Goal: Information Seeking & Learning: Understand process/instructions

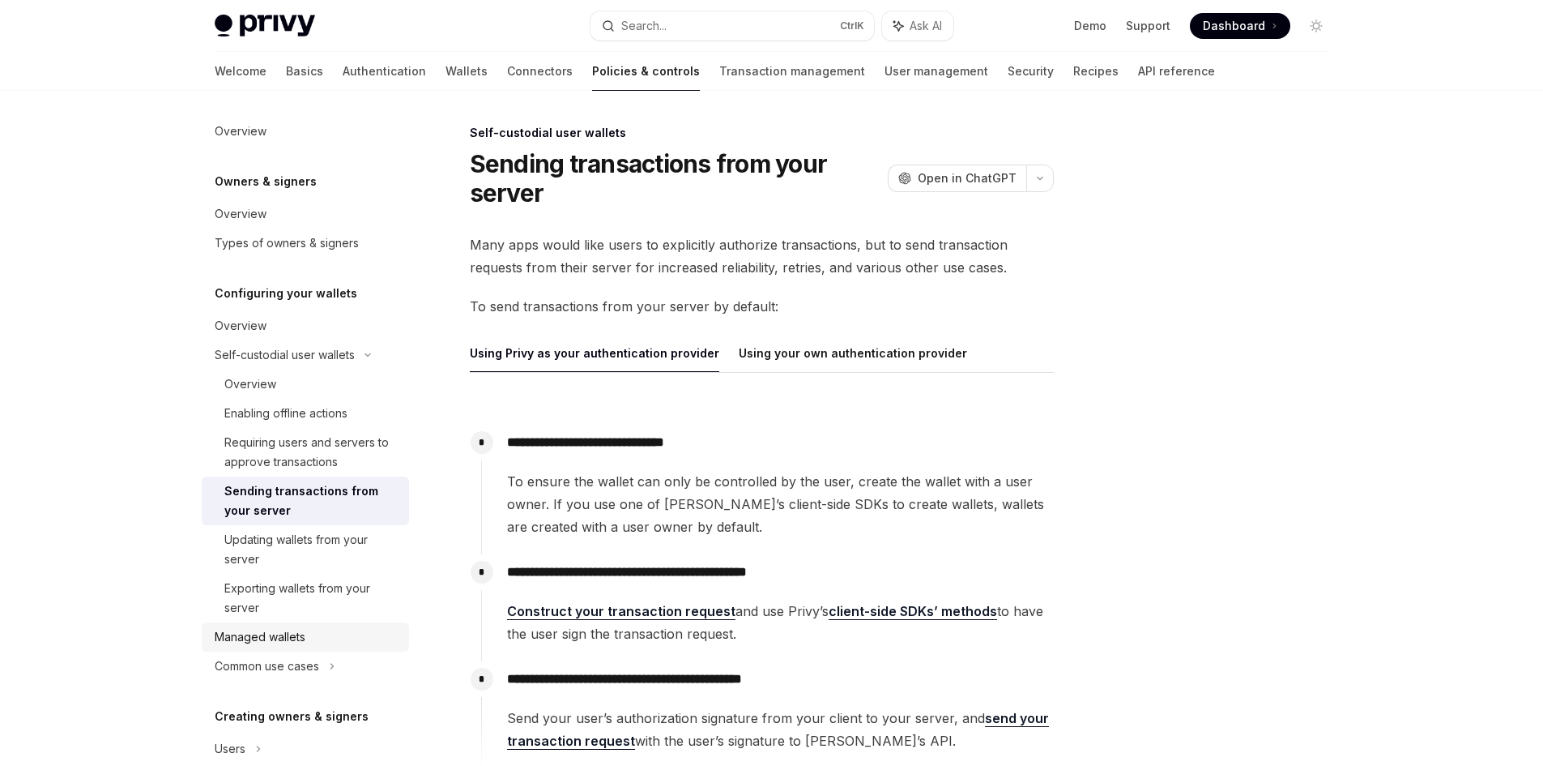
click at [344, 640] on div "Managed wallets" at bounding box center [307, 636] width 185 height 19
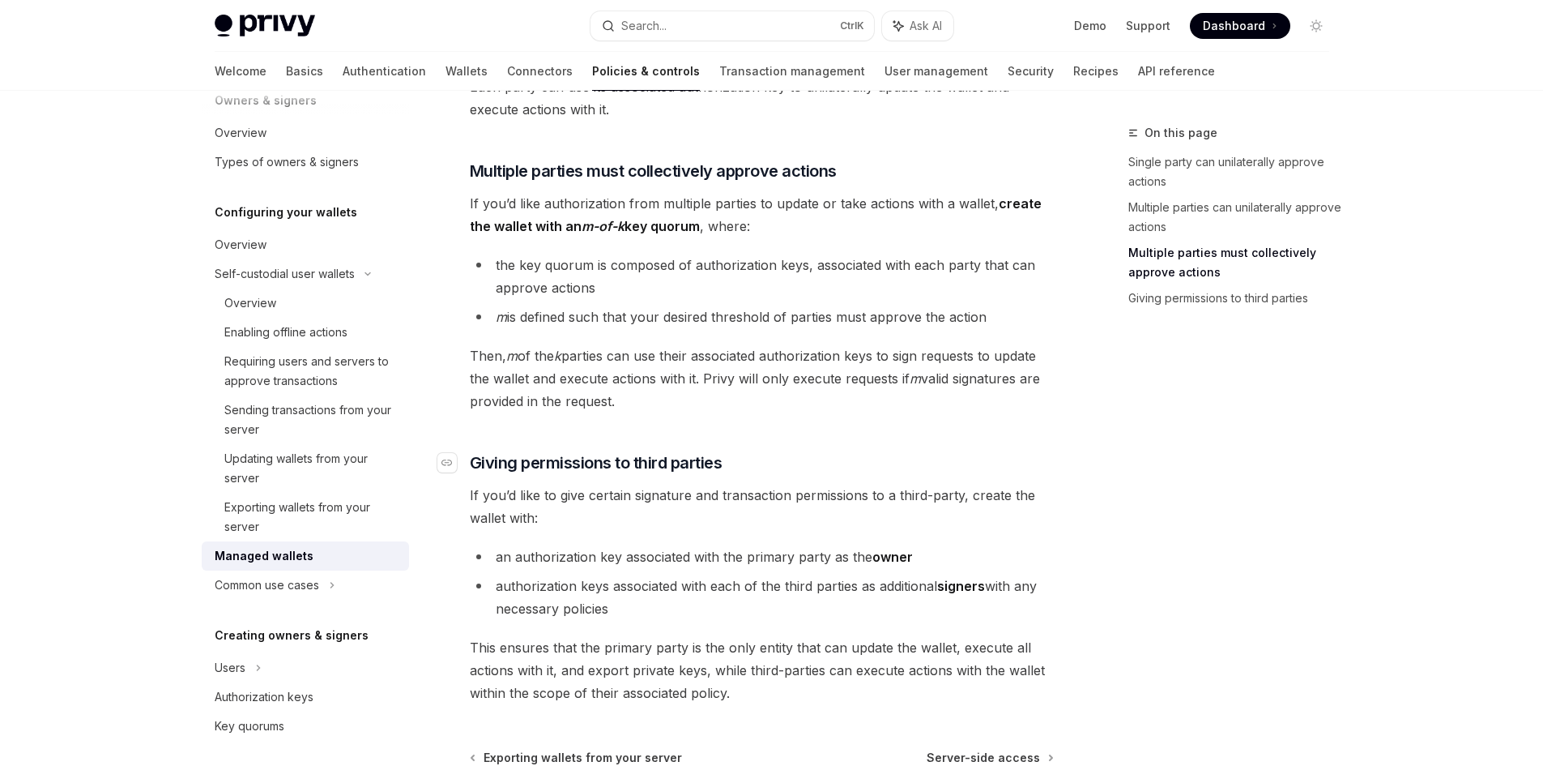
scroll to position [648, 0]
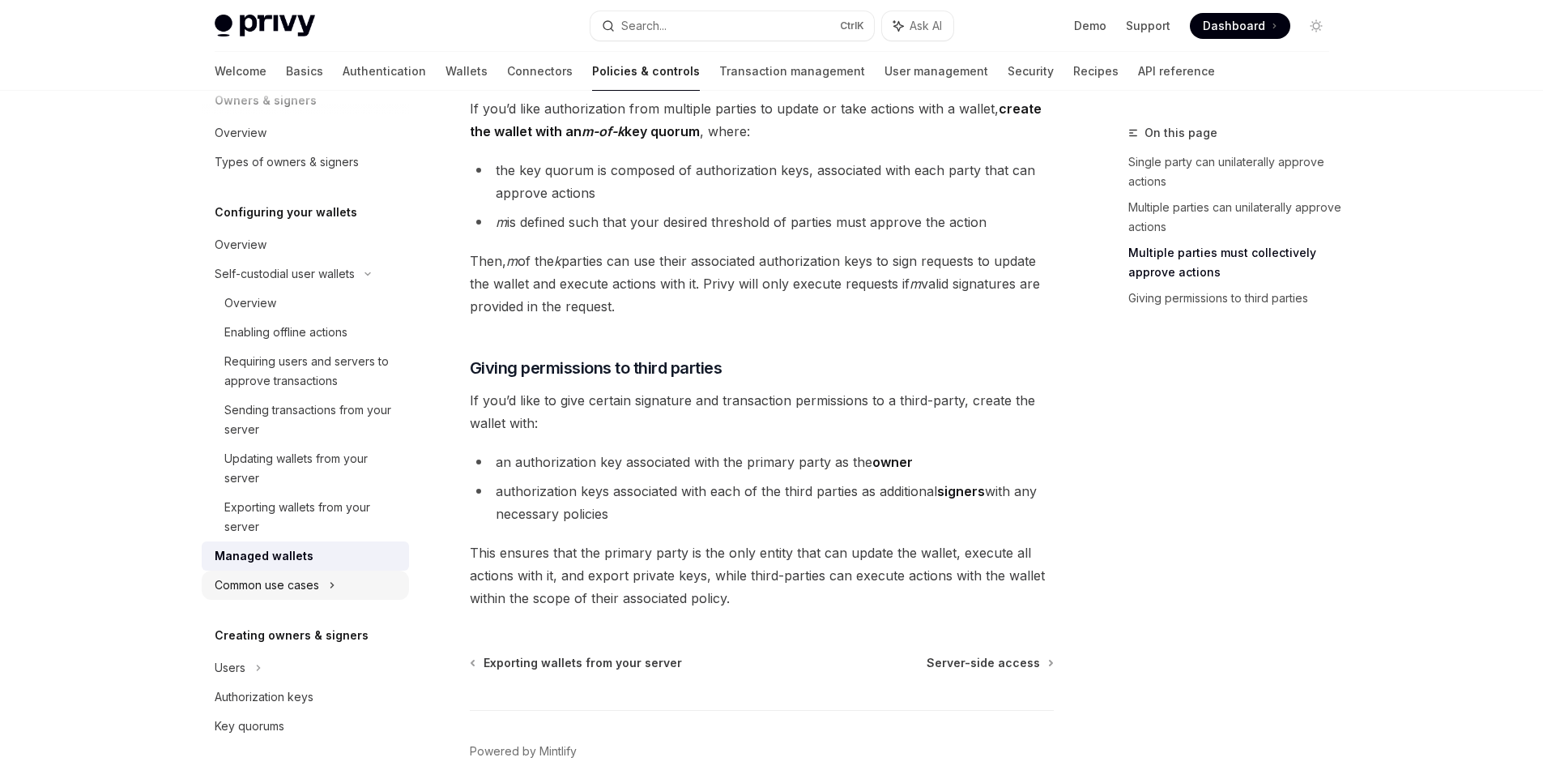
click at [362, 575] on div "Common use cases" at bounding box center [305, 584] width 207 height 29
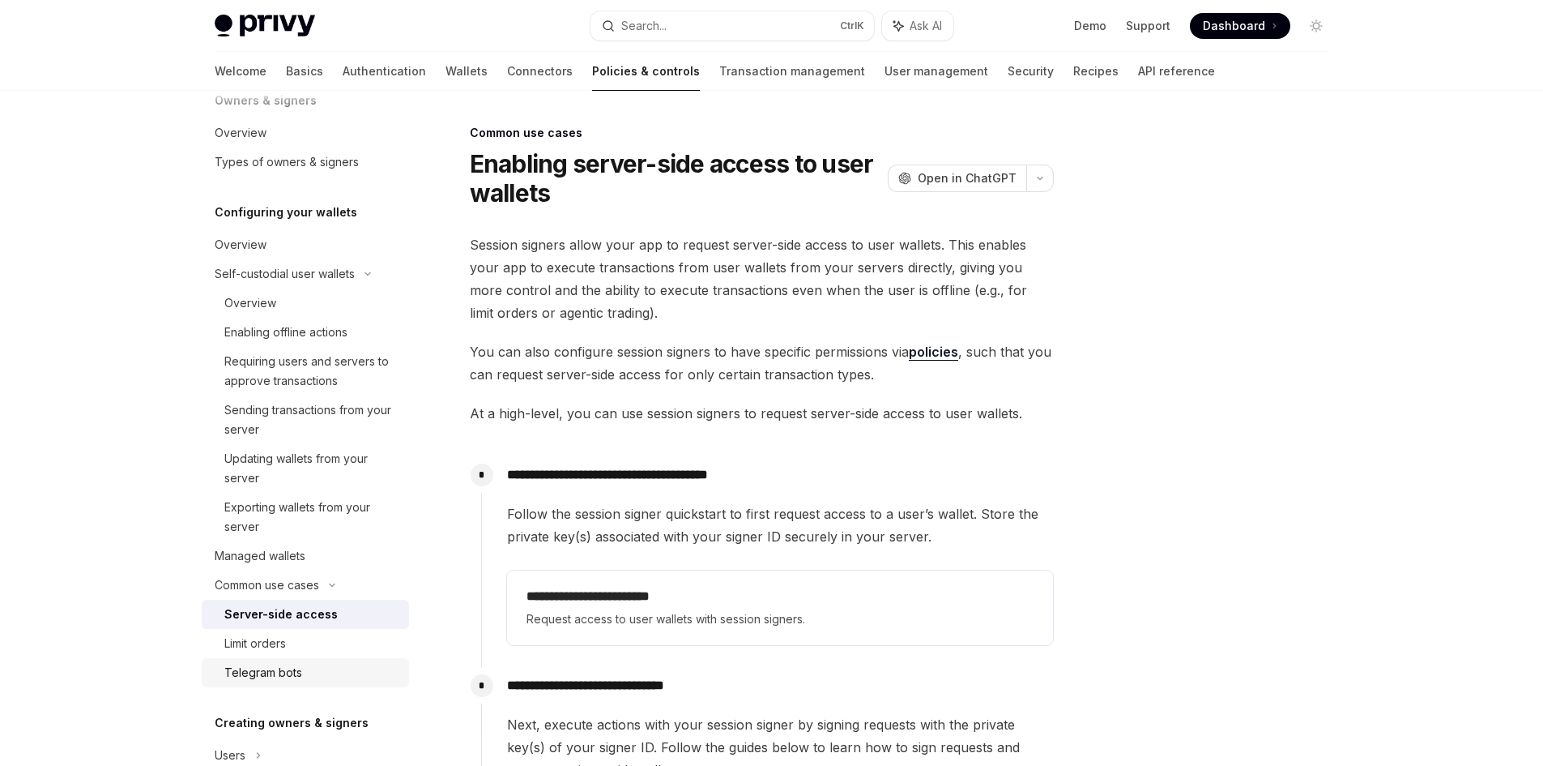
click at [295, 675] on div "Telegram bots" at bounding box center [263, 672] width 78 height 19
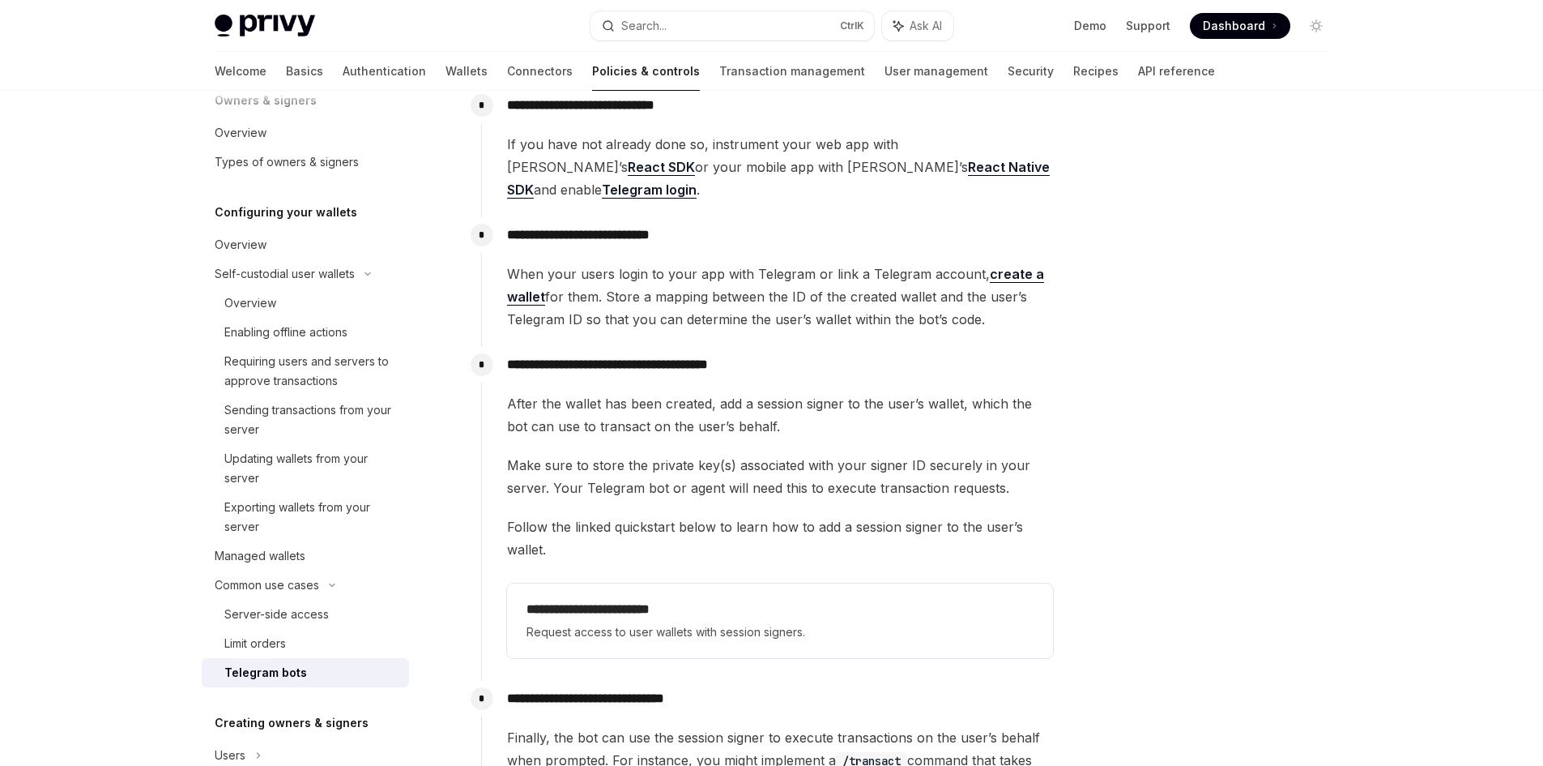
scroll to position [486, 0]
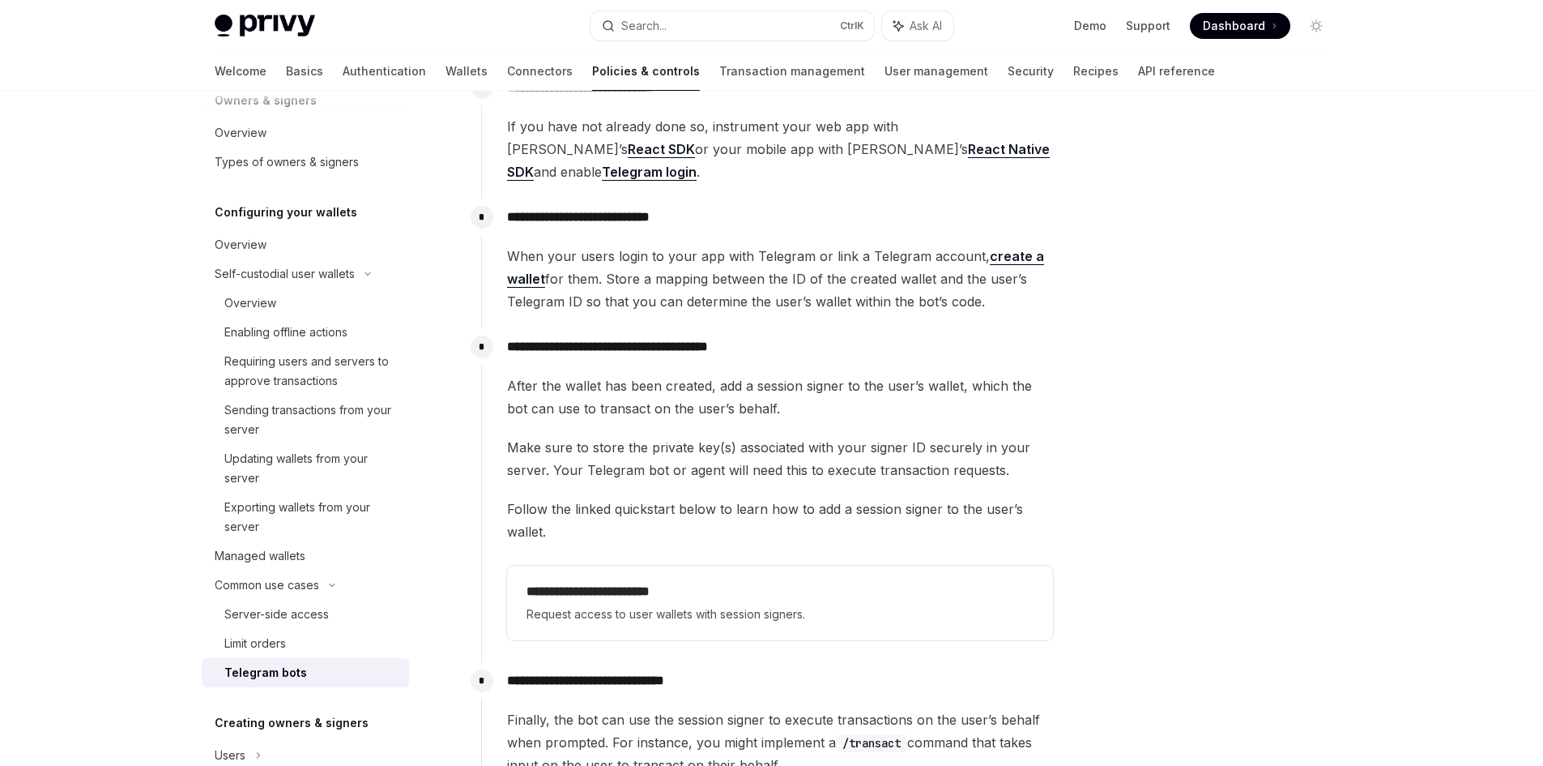
click at [992, 436] on span "Make sure to store the private key(s) associated with your signer ID securely i…" at bounding box center [780, 458] width 546 height 45
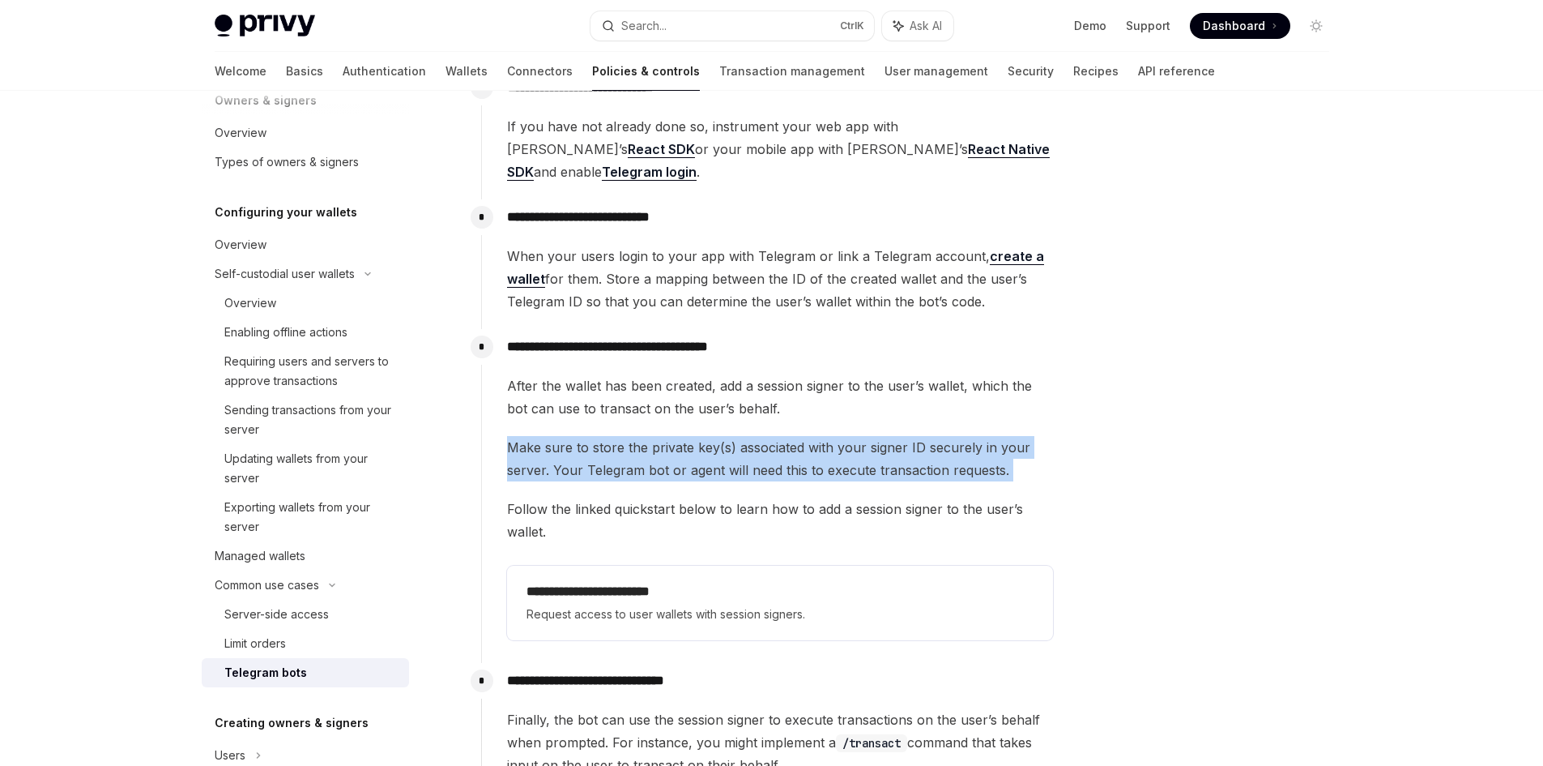
click at [992, 436] on span "Make sure to store the private key(s) associated with your signer ID securely i…" at bounding box center [780, 458] width 546 height 45
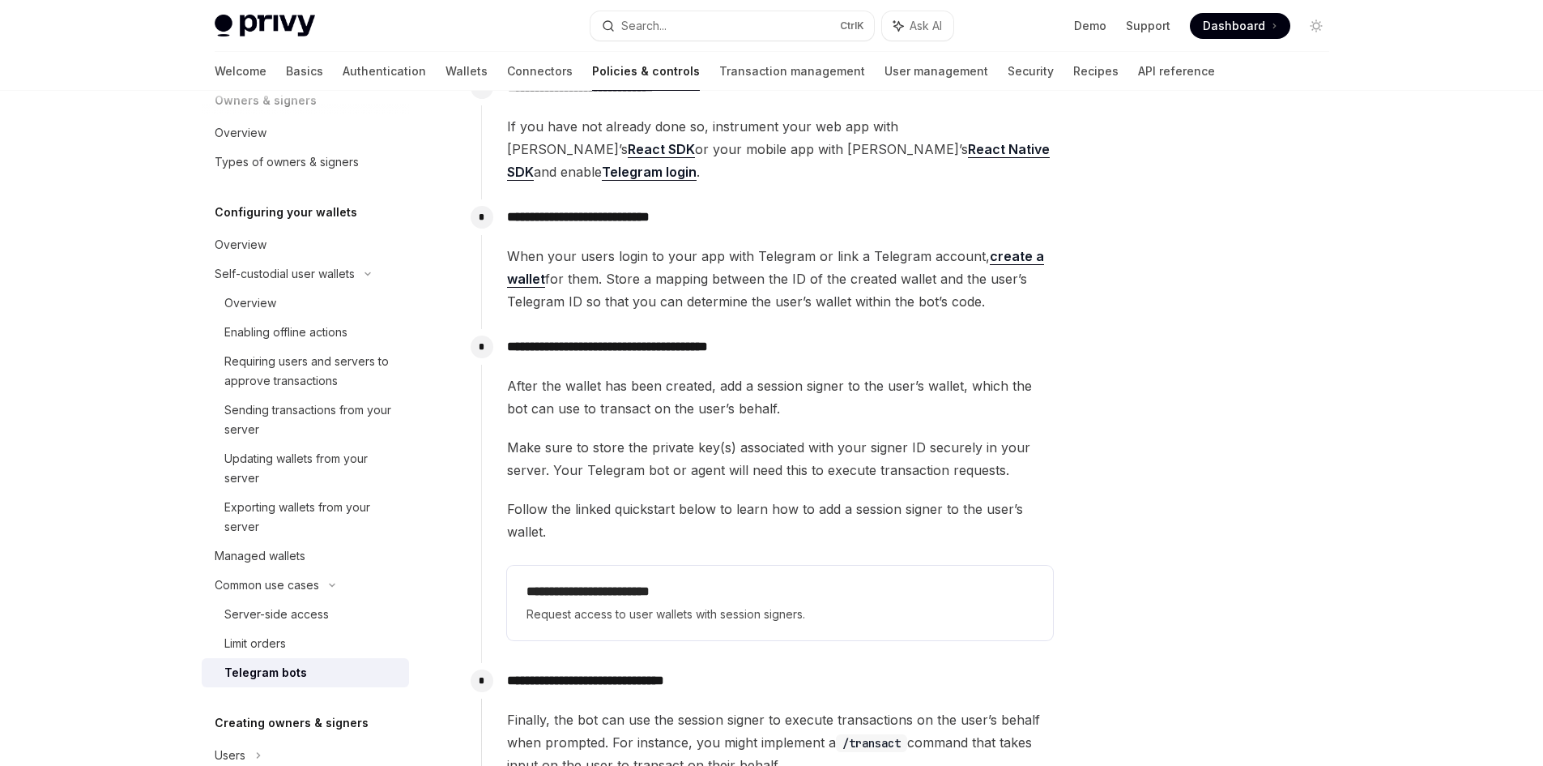
drag, startPoint x: 1007, startPoint y: 446, endPoint x: 993, endPoint y: 292, distance: 155.4
click at [993, 292] on div "**********" at bounding box center [767, 721] width 573 height 1303
click at [993, 292] on div "**********" at bounding box center [767, 264] width 573 height 130
drag, startPoint x: 993, startPoint y: 292, endPoint x: 992, endPoint y: 506, distance: 214.7
click at [992, 506] on div "**********" at bounding box center [767, 721] width 573 height 1303
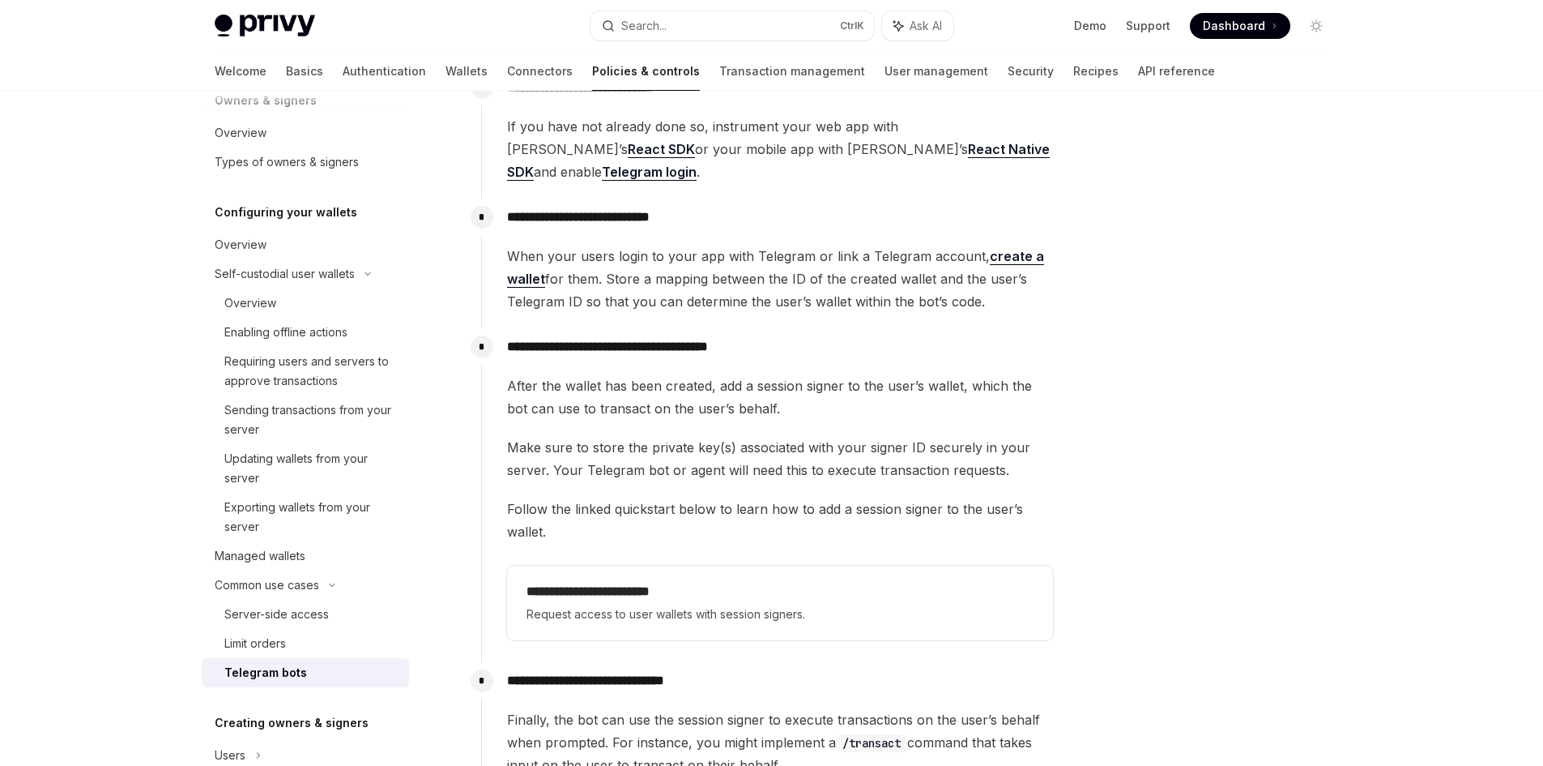
click at [992, 506] on span "Follow the linked quickstart below to learn how to add a session signer to the …" at bounding box center [780, 519] width 546 height 45
drag, startPoint x: 992, startPoint y: 506, endPoint x: 1005, endPoint y: 288, distance: 219.1
click at [1005, 288] on div "**********" at bounding box center [767, 721] width 573 height 1303
click at [1005, 288] on span "When your users login to your app with Telegram or link a Telegram account, cre…" at bounding box center [780, 279] width 546 height 68
drag, startPoint x: 1005, startPoint y: 288, endPoint x: 995, endPoint y: 512, distance: 224.7
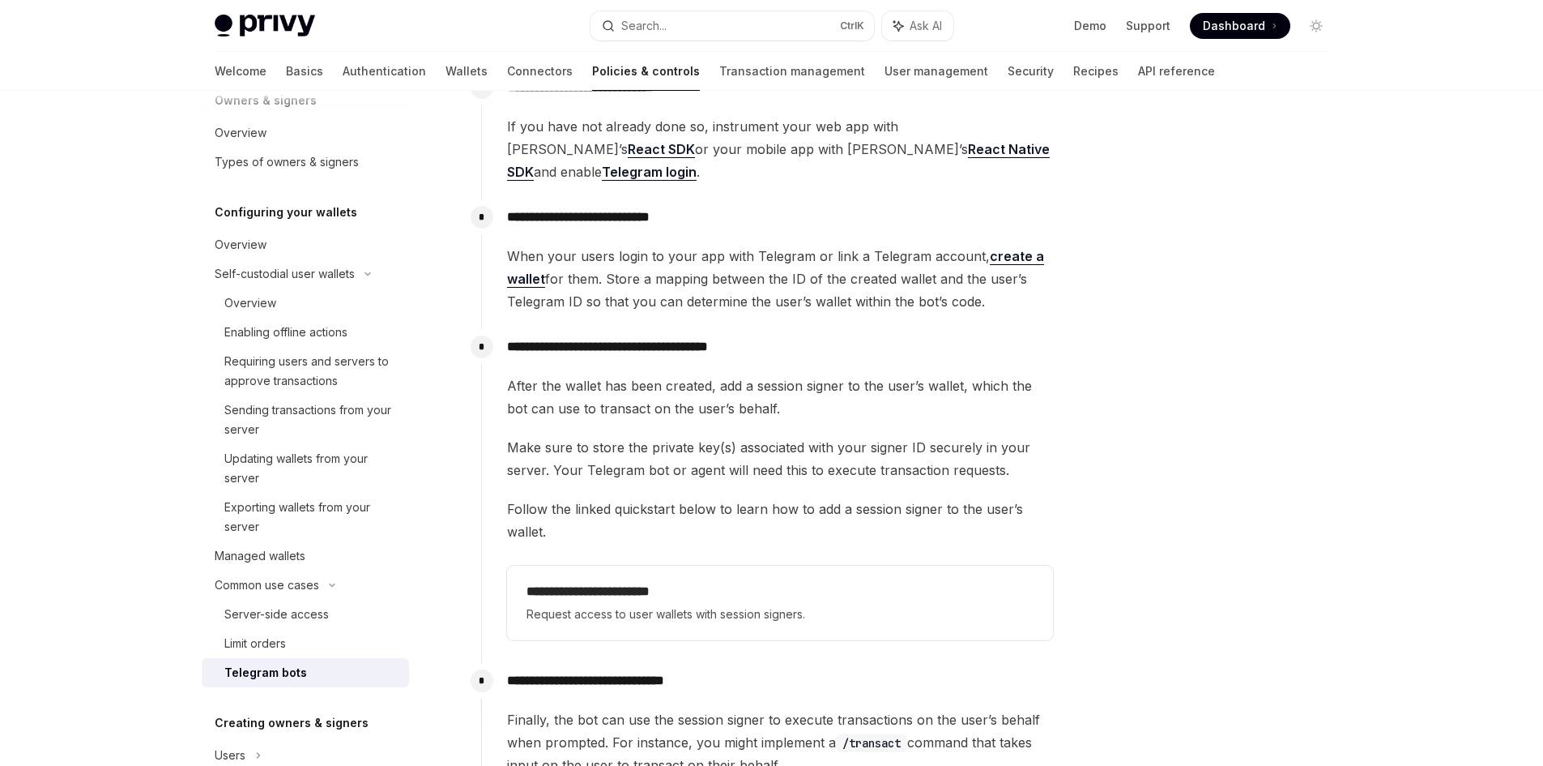
click at [995, 512] on div "**********" at bounding box center [767, 721] width 573 height 1303
click at [631, 515] on span "Follow the linked quickstart below to learn how to add a session signer to the …" at bounding box center [780, 519] width 546 height 45
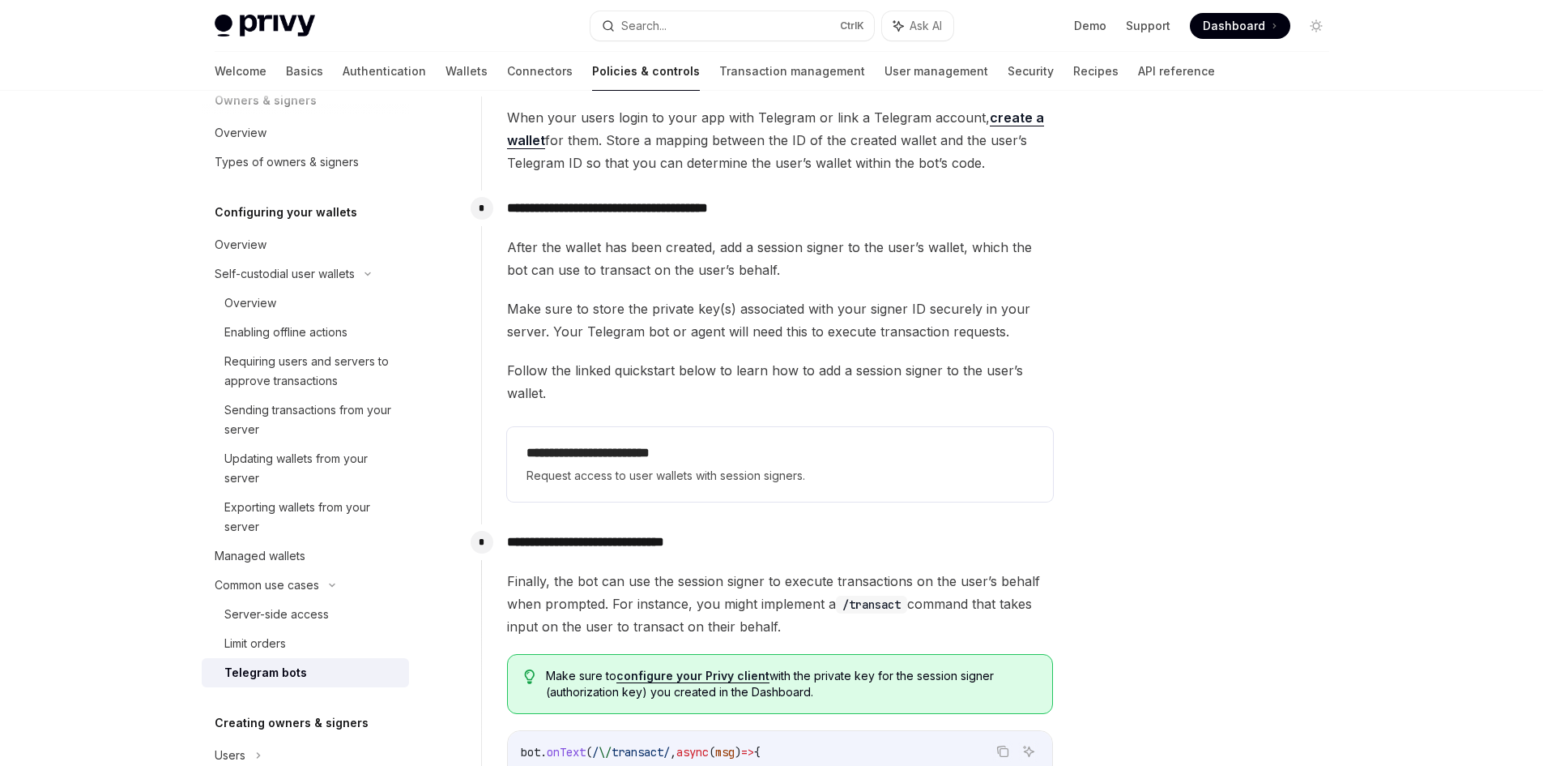
scroll to position [648, 0]
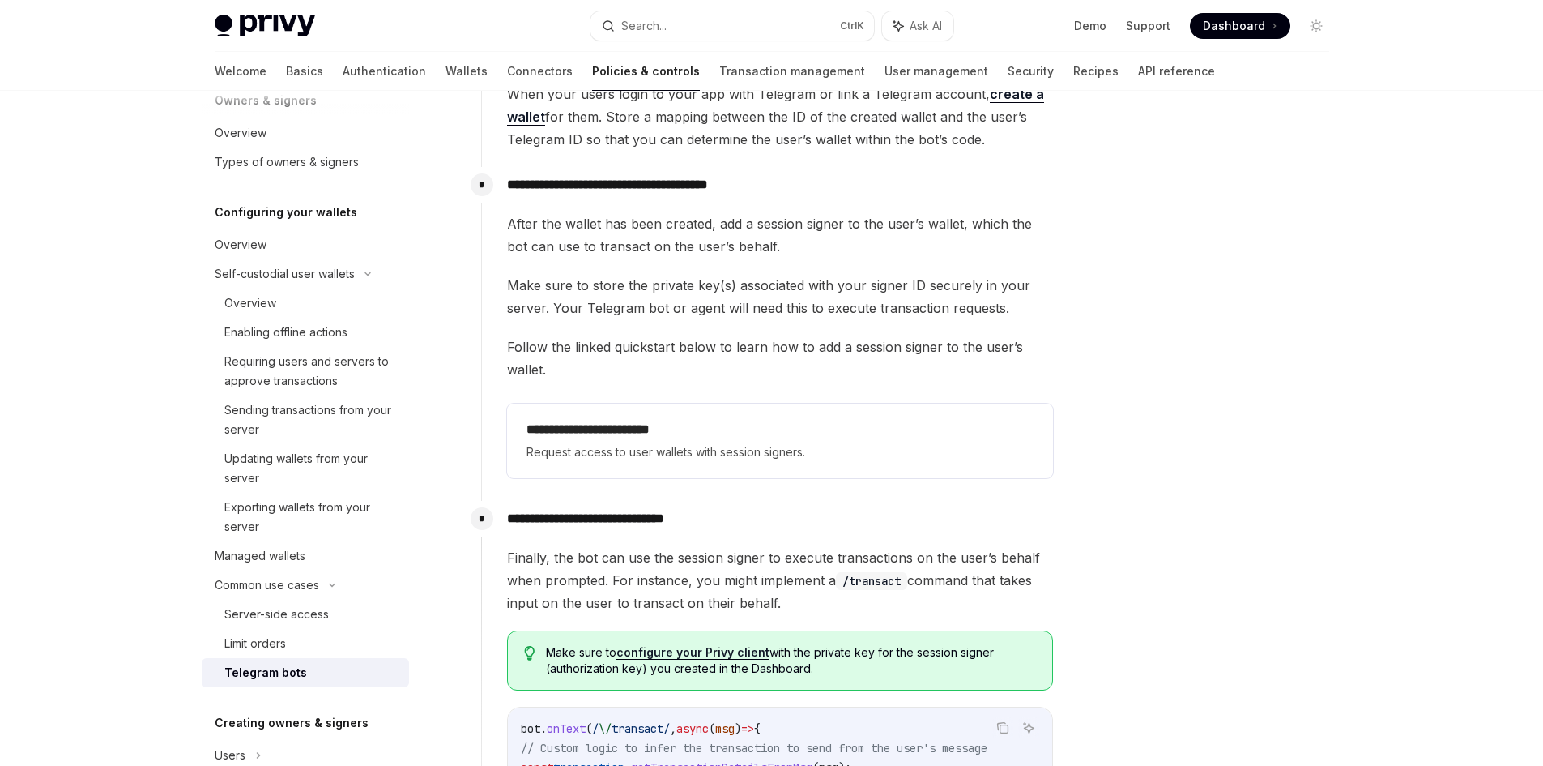
click at [631, 507] on p "**********" at bounding box center [780, 518] width 546 height 23
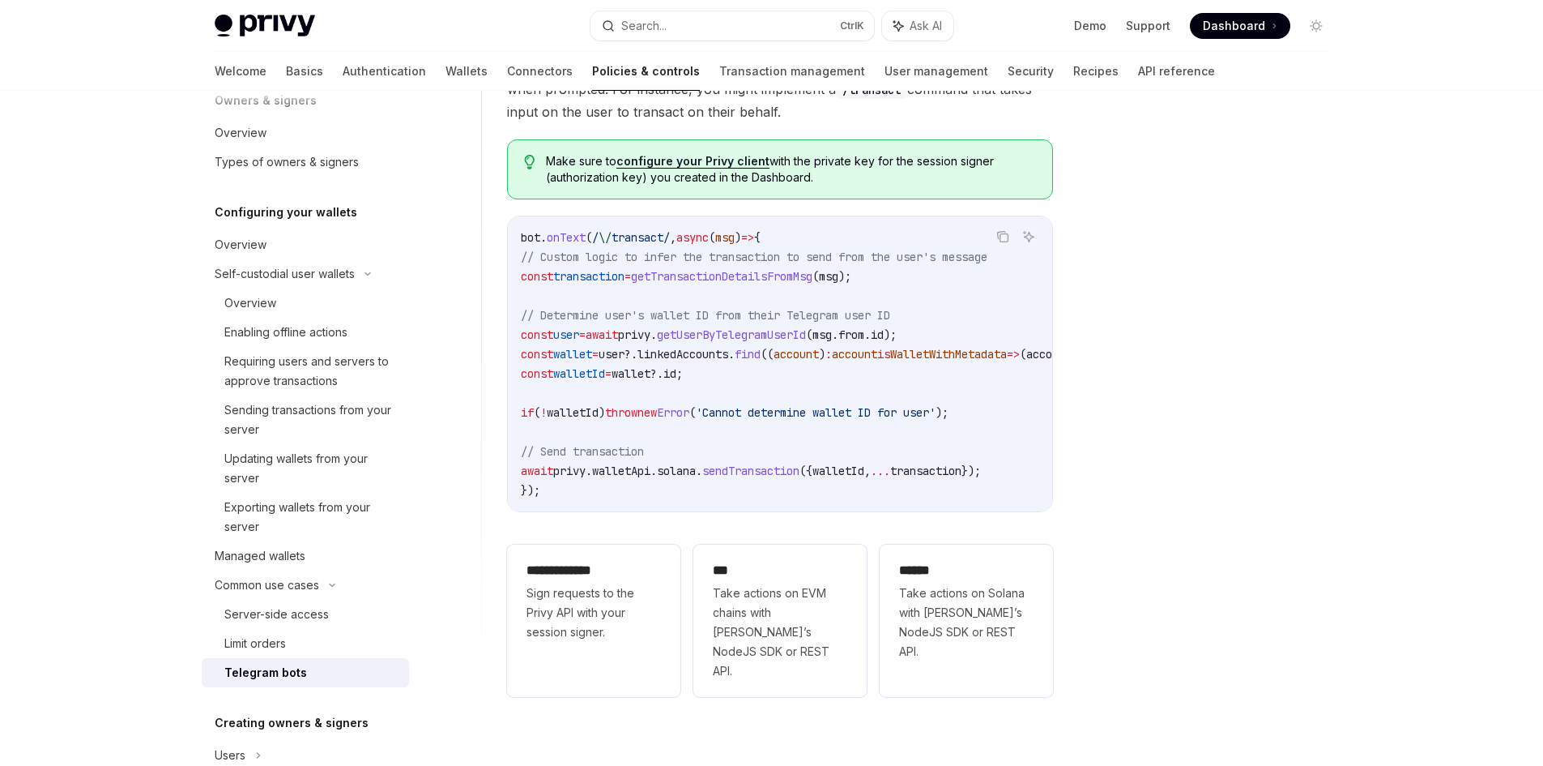
scroll to position [893, 0]
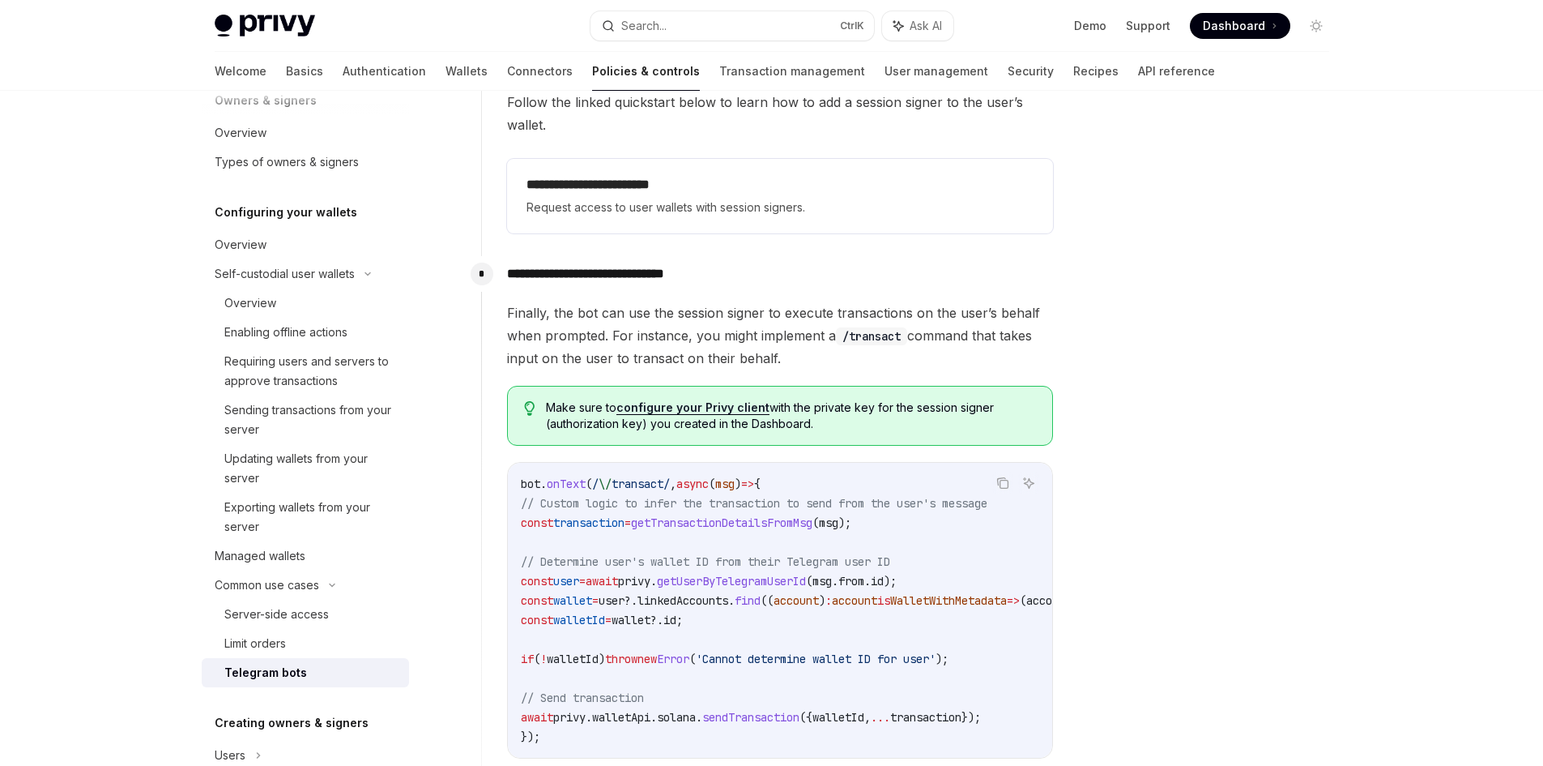
drag, startPoint x: 1185, startPoint y: 508, endPoint x: 1136, endPoint y: 538, distance: 57.8
click at [1185, 508] on div at bounding box center [1219, 444] width 246 height 642
click at [869, 399] on span "Make sure to configure your Privy client with the private key for the session s…" at bounding box center [791, 415] width 490 height 32
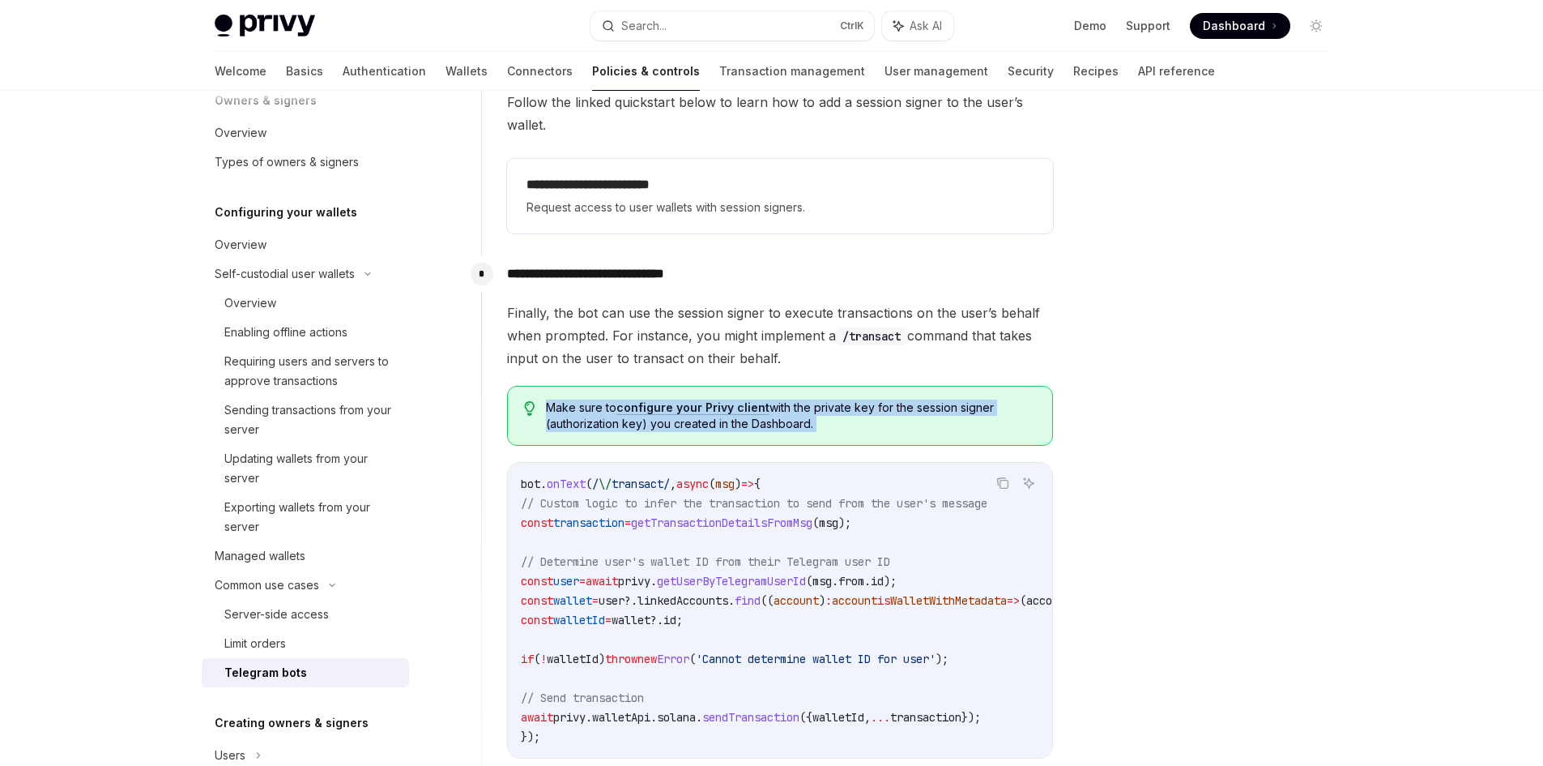
click at [878, 408] on span "Make sure to configure your Privy client with the private key for the session s…" at bounding box center [791, 415] width 490 height 32
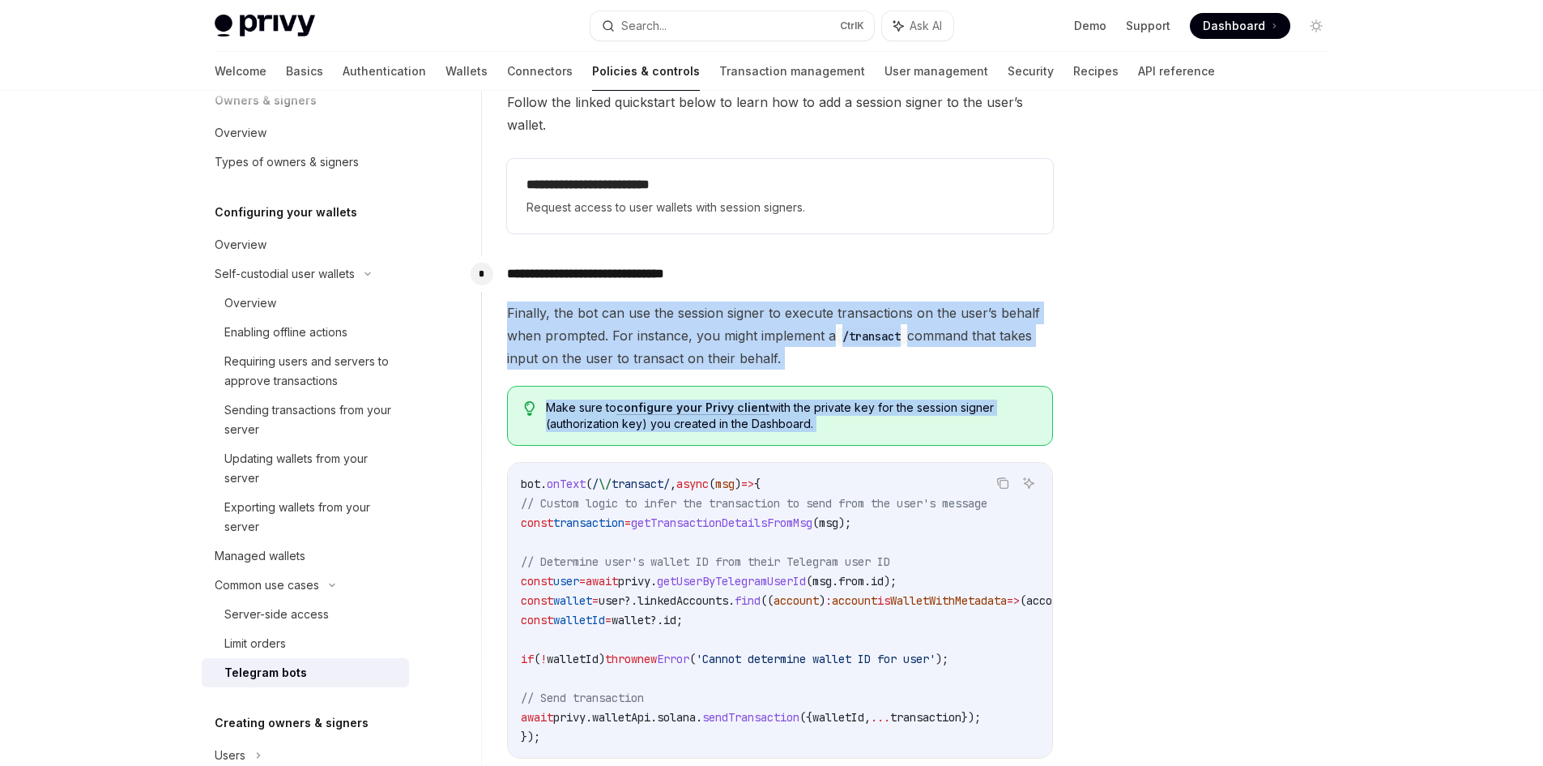
drag, startPoint x: 878, startPoint y: 408, endPoint x: 825, endPoint y: 256, distance: 161.4
click at [825, 256] on div "**********" at bounding box center [767, 603] width 573 height 694
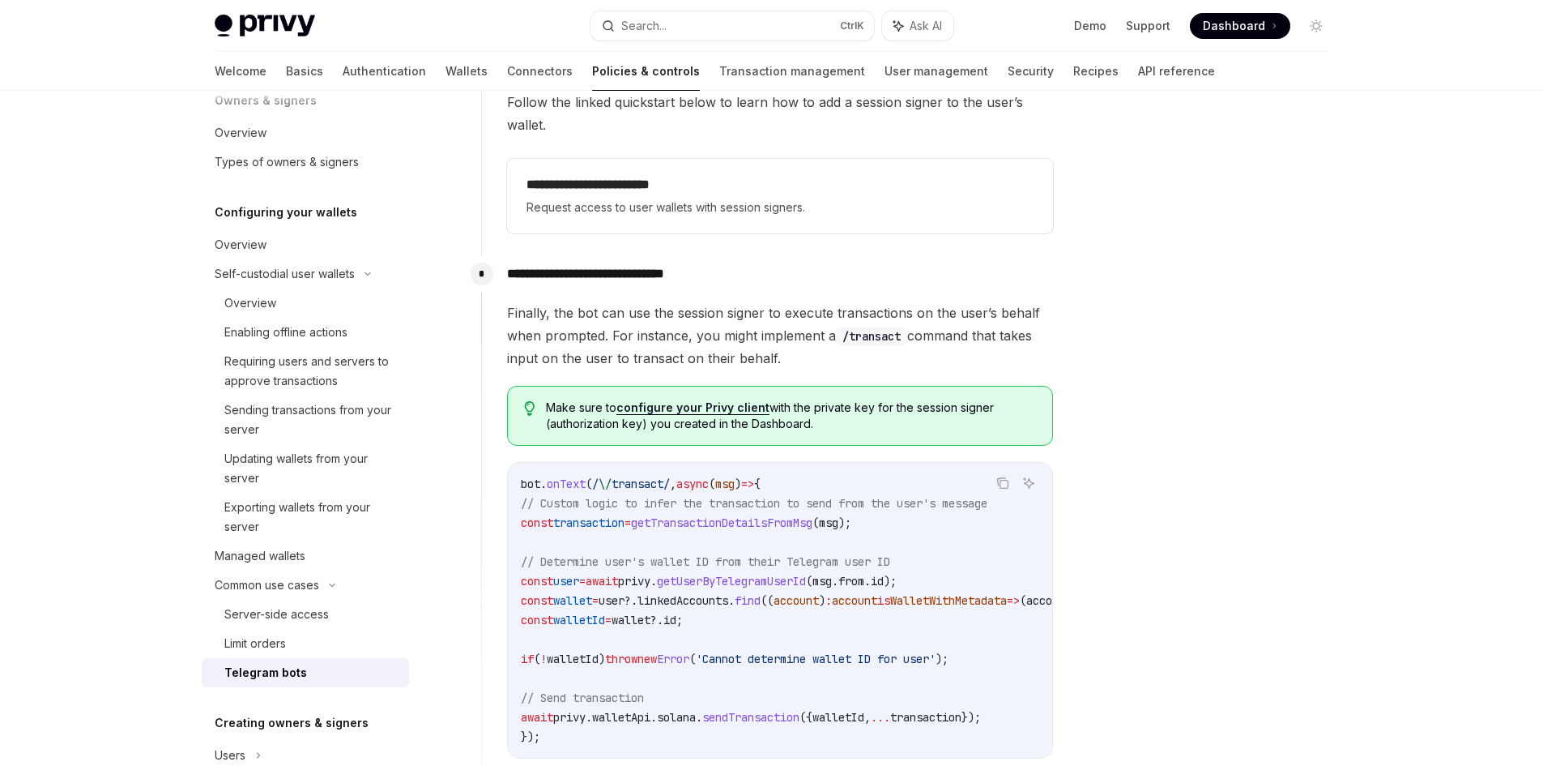
click at [849, 223] on div "**********" at bounding box center [767, 89] width 573 height 334
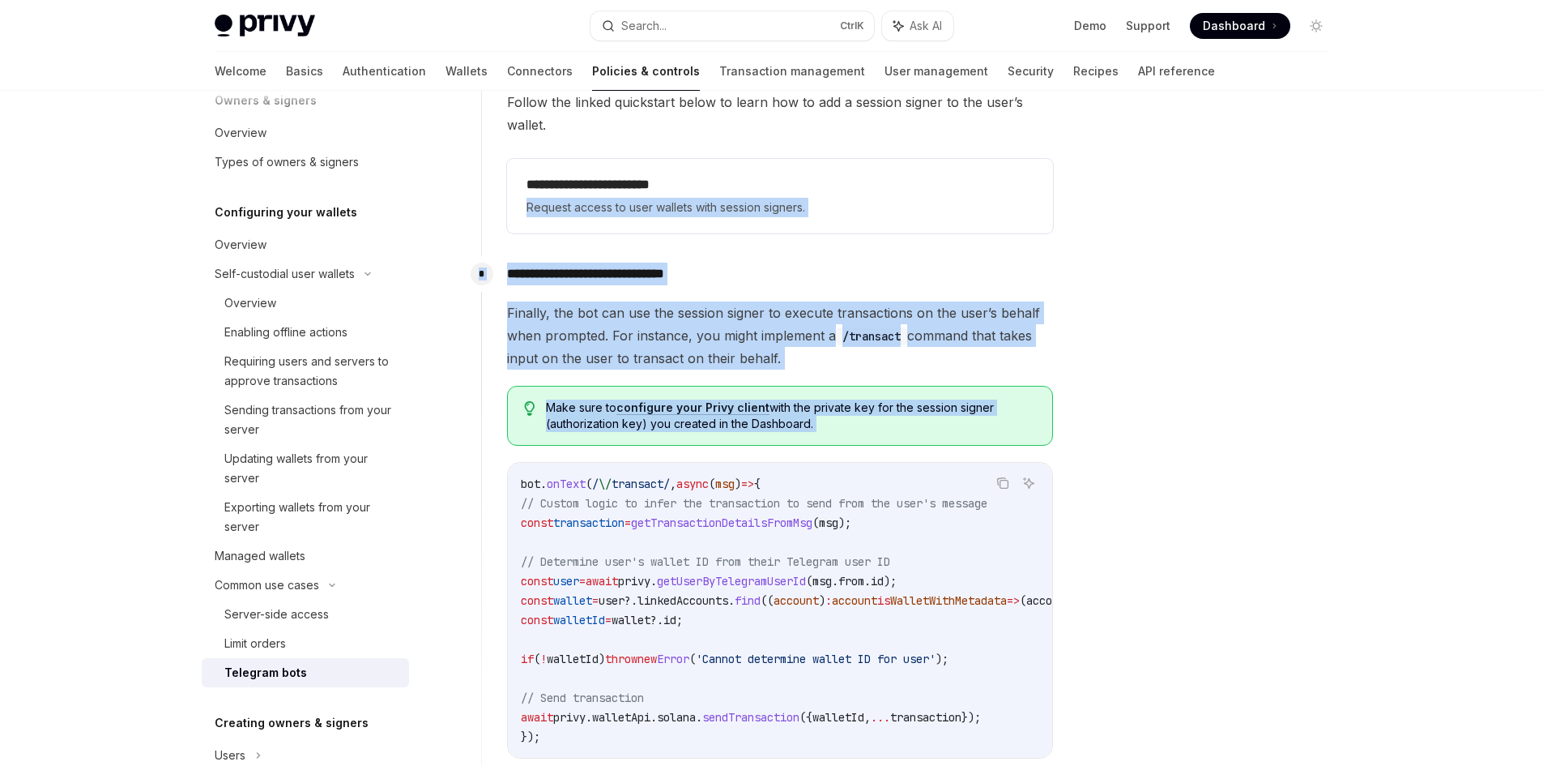
drag, startPoint x: 849, startPoint y: 223, endPoint x: 899, endPoint y: 399, distance: 183.4
click at [899, 399] on div "**********" at bounding box center [767, 314] width 573 height 1303
click at [899, 399] on span "Make sure to configure your Privy client with the private key for the session s…" at bounding box center [791, 415] width 490 height 32
drag, startPoint x: 899, startPoint y: 399, endPoint x: 528, endPoint y: 239, distance: 403.5
click at [528, 256] on div "**********" at bounding box center [767, 603] width 573 height 694
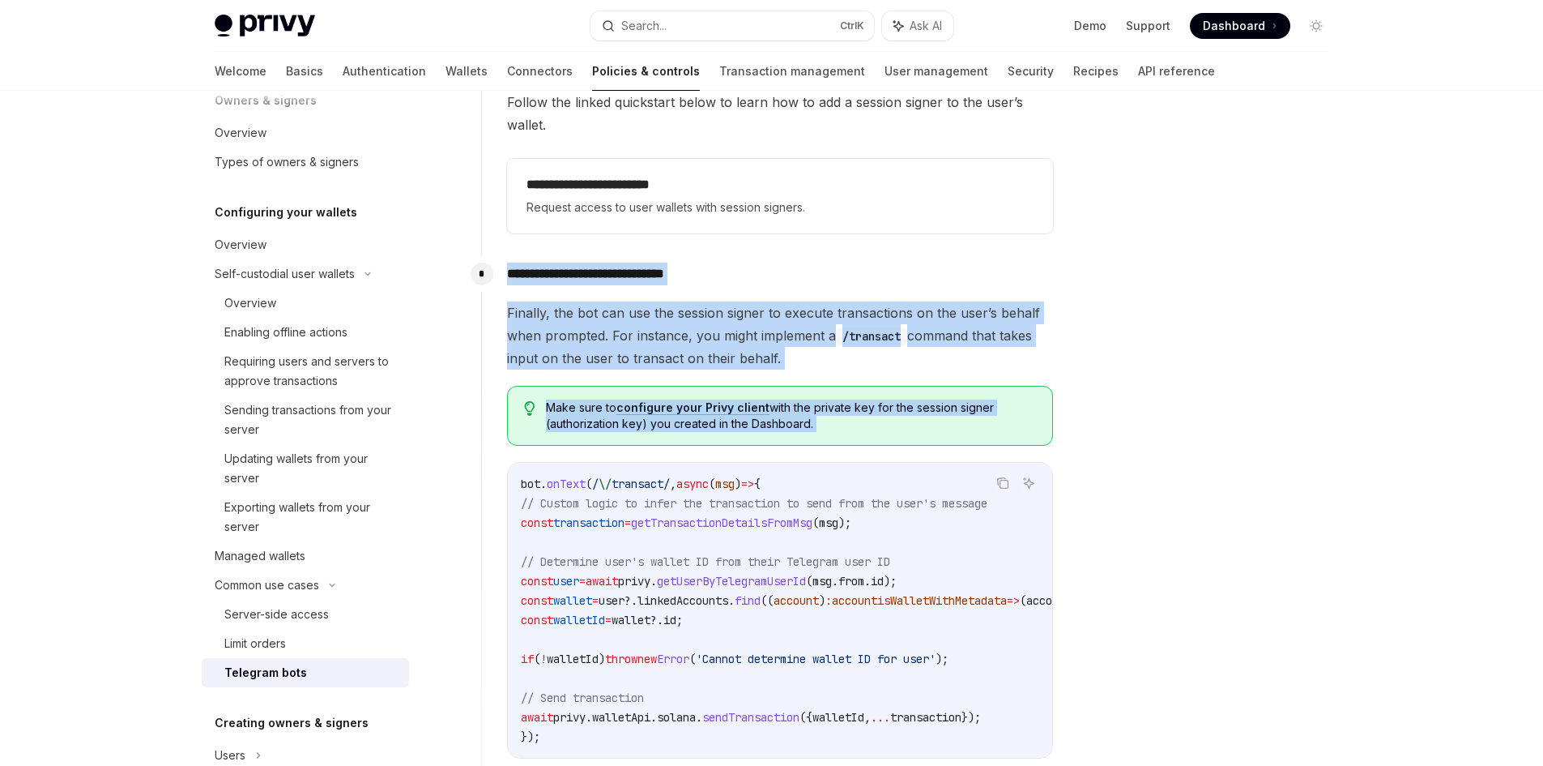
click at [862, 404] on span "Make sure to configure your Privy client with the private key for the session s…" at bounding box center [791, 415] width 490 height 32
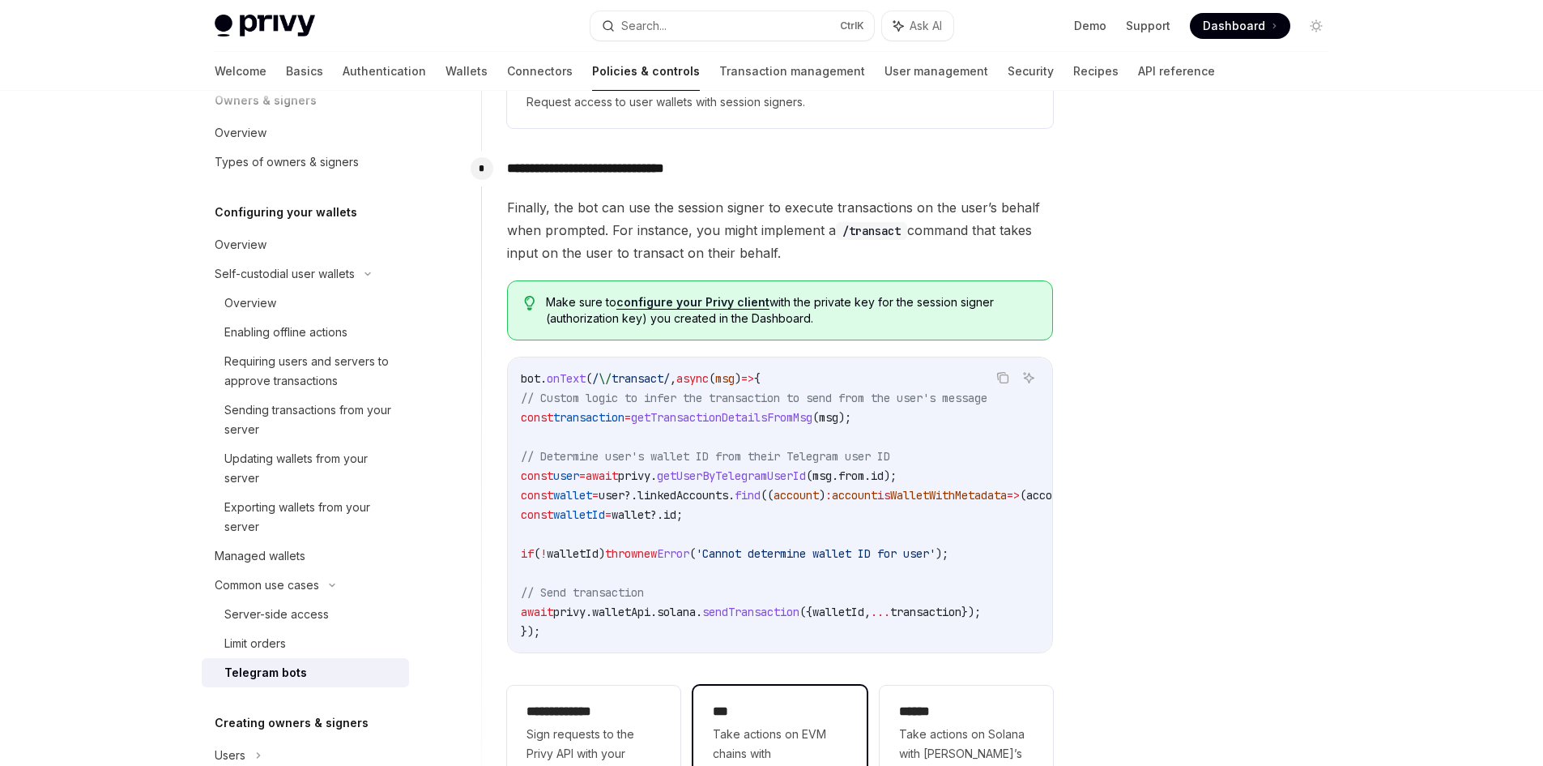
scroll to position [810, 0]
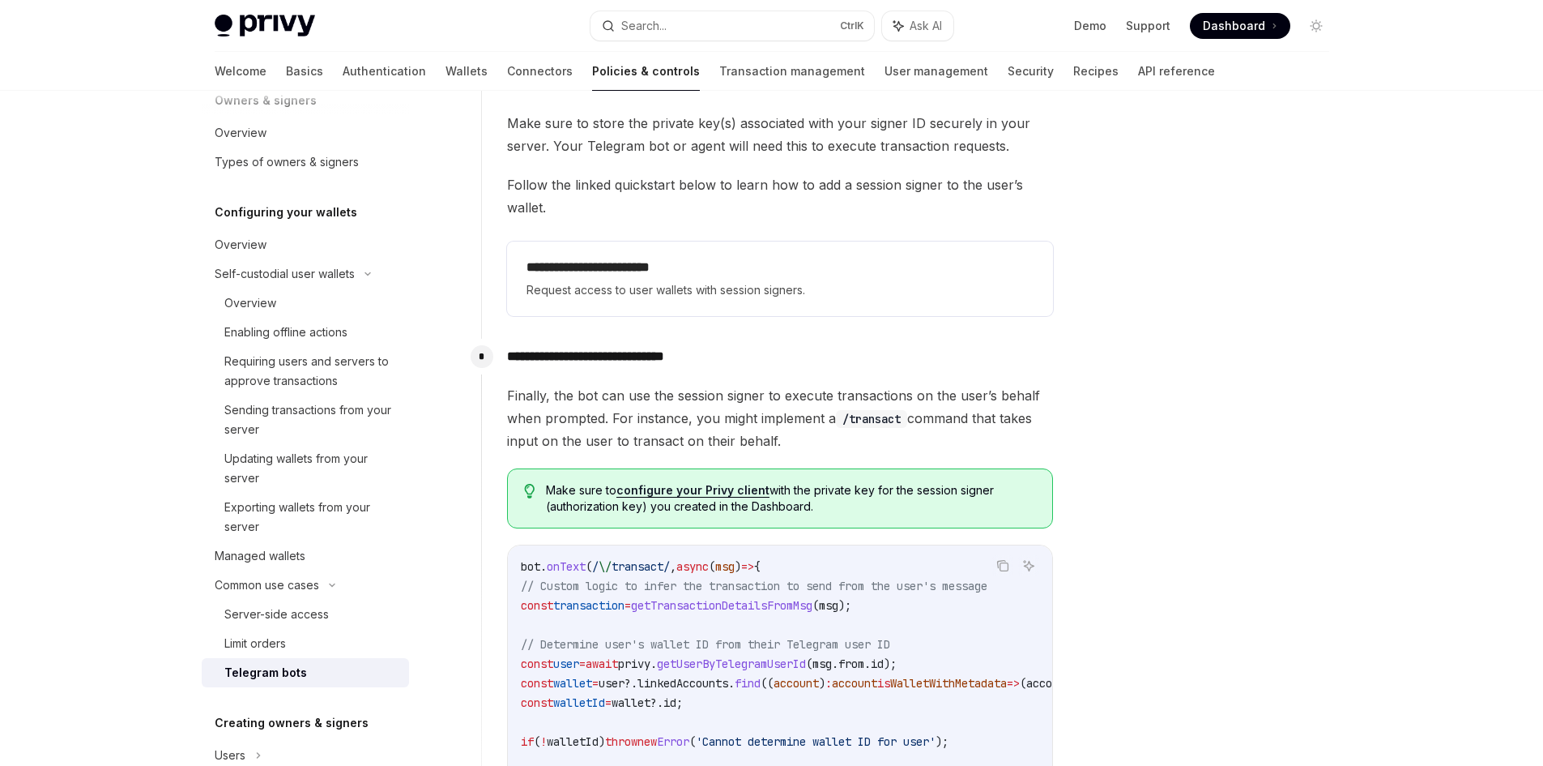
click at [846, 482] on span "Make sure to configure your Privy client with the private key for the session s…" at bounding box center [791, 498] width 490 height 32
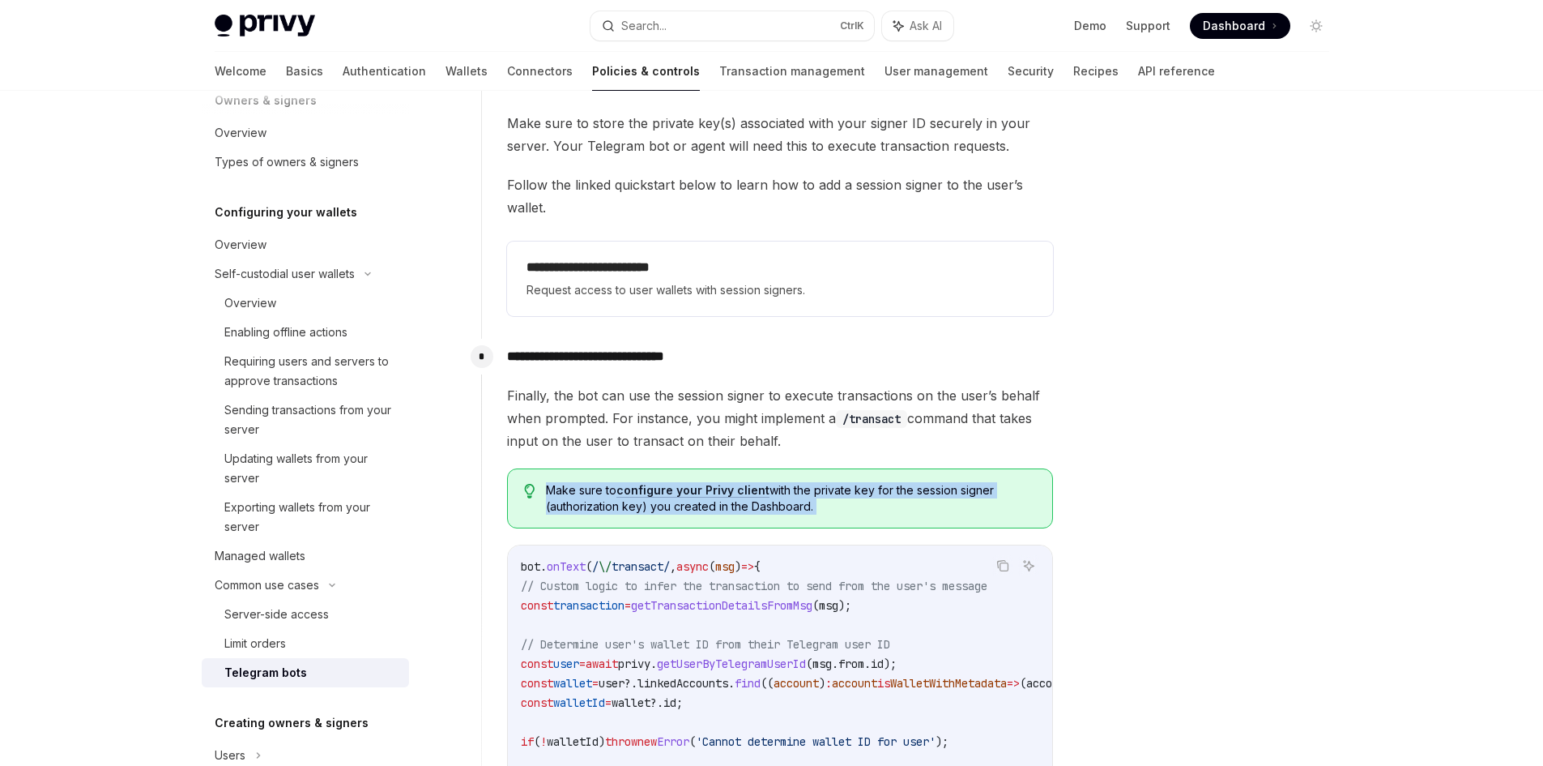
click at [846, 482] on span "Make sure to configure your Privy client with the private key for the session s…" at bounding box center [791, 498] width 490 height 32
click at [846, 495] on div "Make sure to configure your Privy client with the private key for the session s…" at bounding box center [780, 498] width 546 height 60
drag, startPoint x: 843, startPoint y: 485, endPoint x: 734, endPoint y: 468, distance: 110.7
click at [734, 482] on span "Make sure to configure your Privy client with the private key for the session s…" at bounding box center [791, 498] width 490 height 32
click at [838, 483] on span "Make sure to configure your Privy client with the private key for the session s…" at bounding box center [791, 498] width 490 height 32
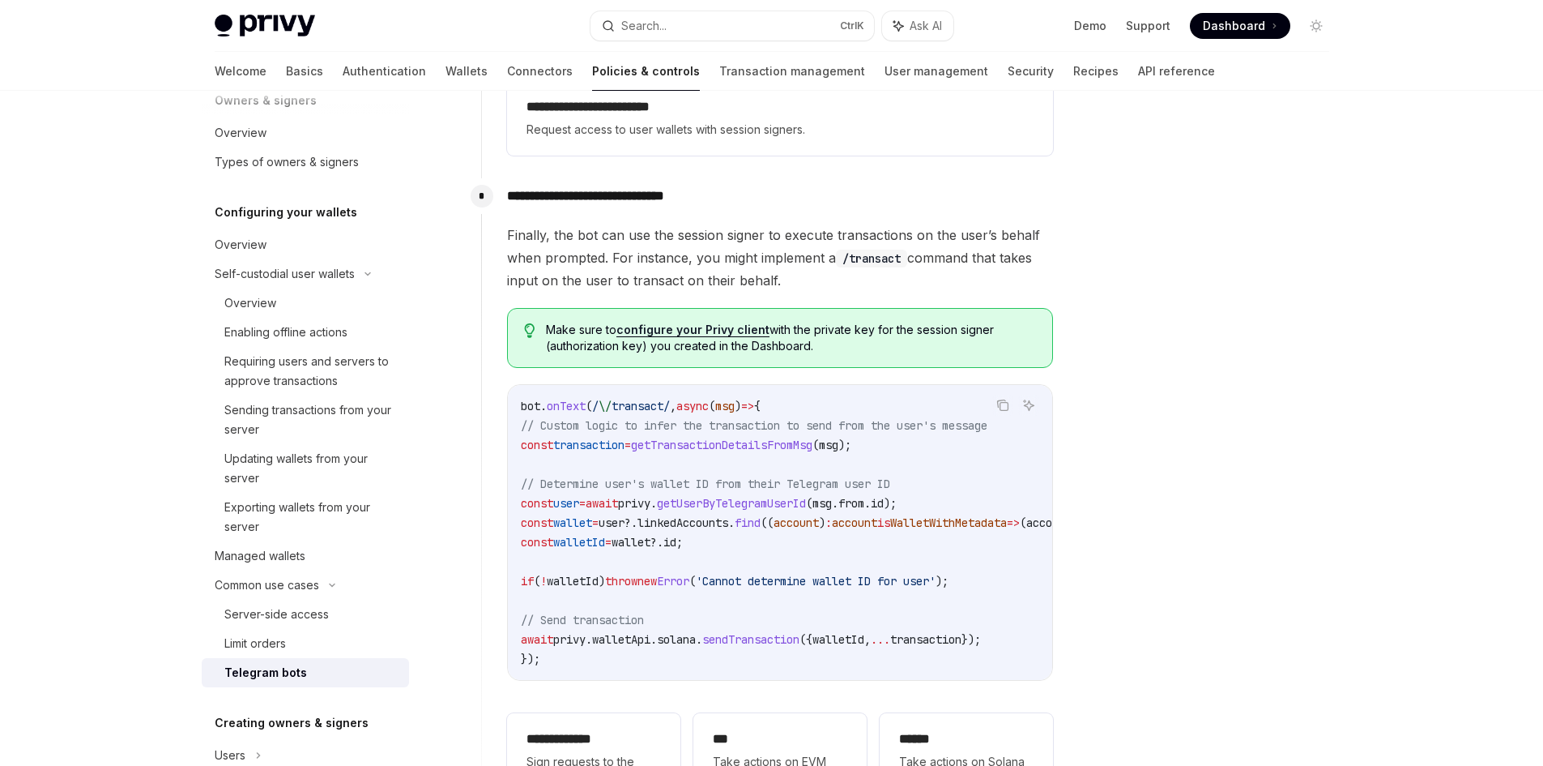
scroll to position [972, 0]
click at [1318, 475] on div at bounding box center [1219, 444] width 246 height 642
click at [895, 509] on code "bot . onText ( / \/ transact/ , async ( msg ) => { // Custom logic to infer the…" at bounding box center [994, 531] width 946 height 272
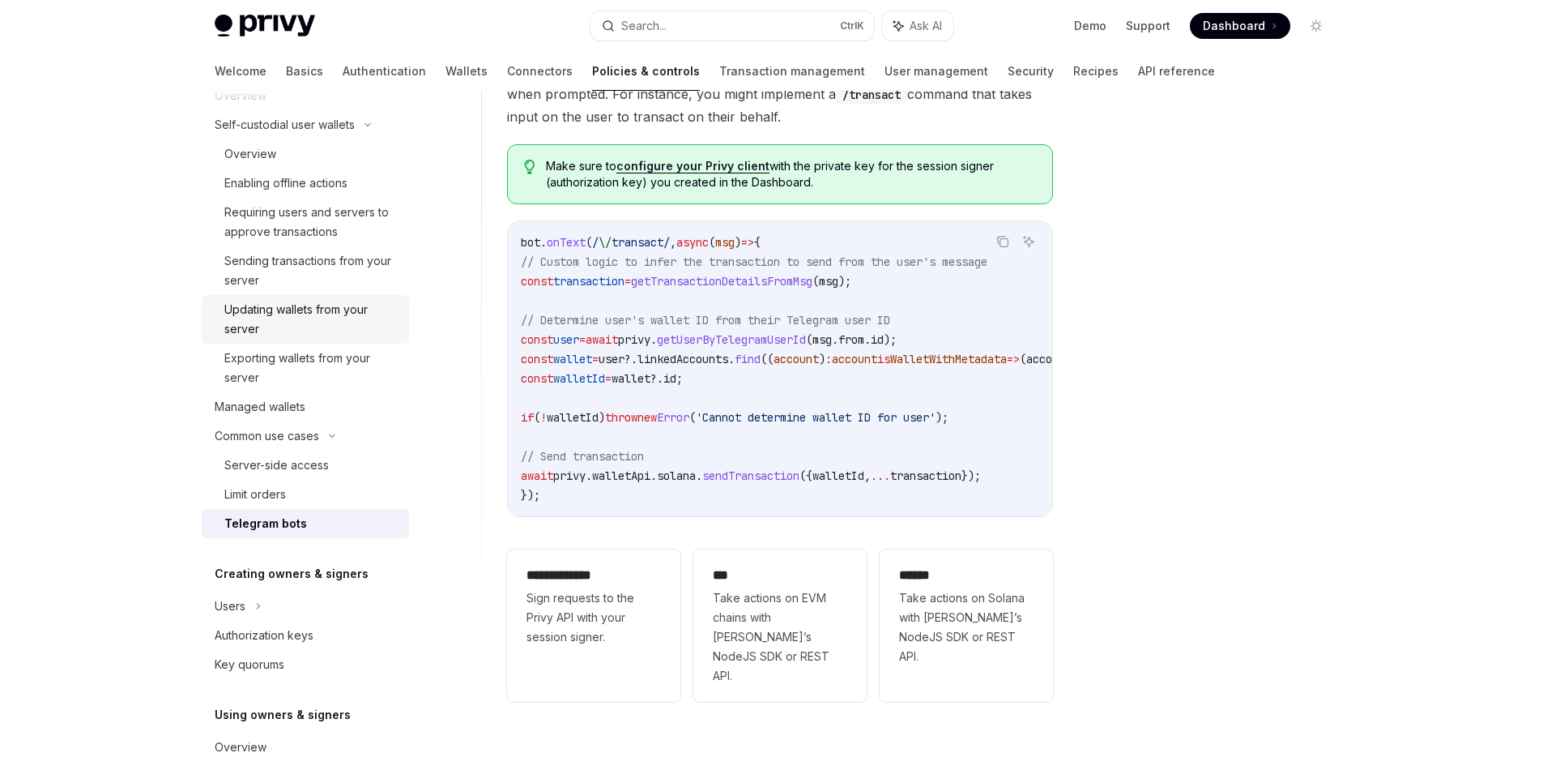
scroll to position [243, 0]
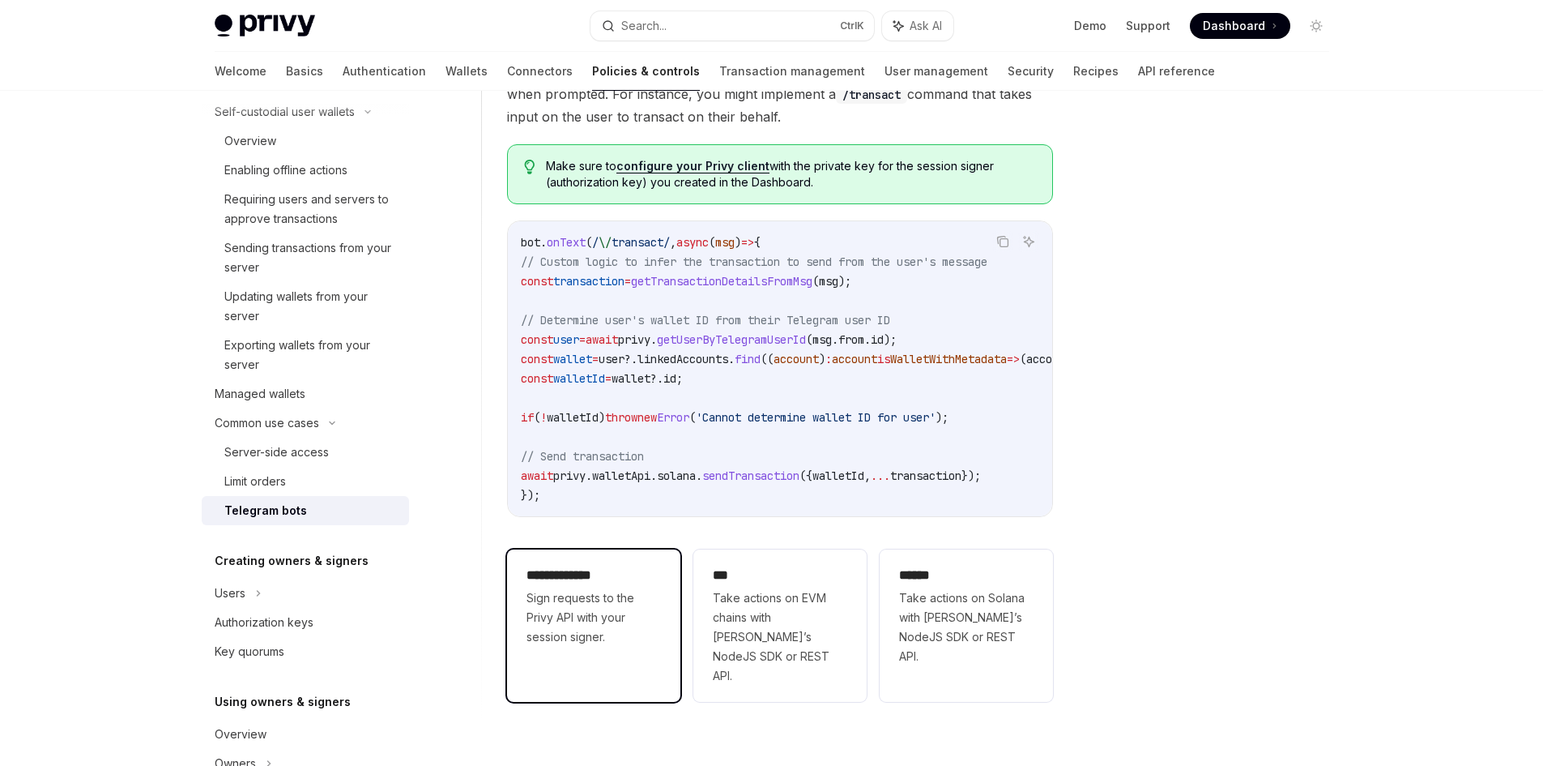
click at [664, 631] on div "**********" at bounding box center [593, 605] width 173 height 113
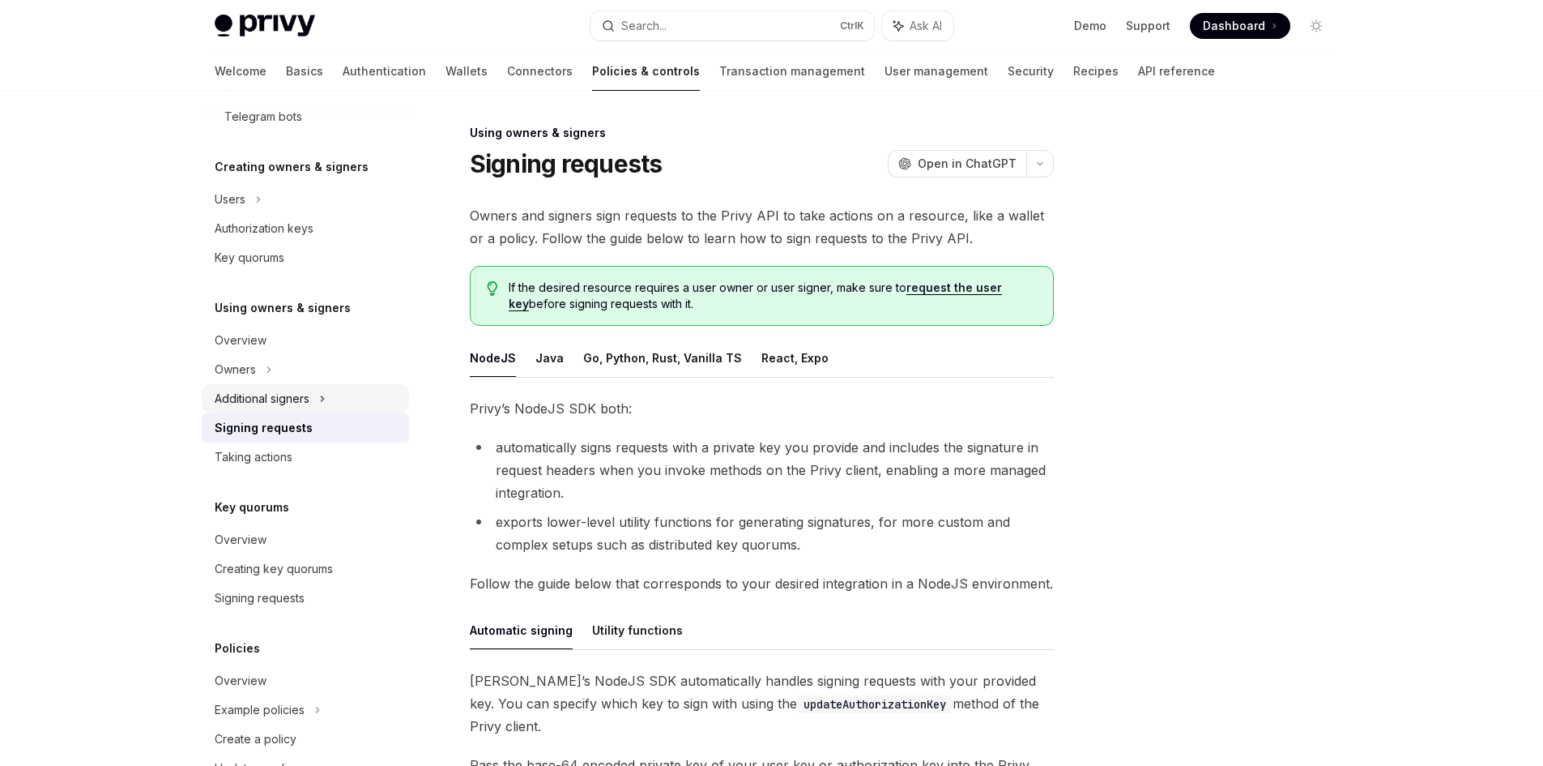
click at [352, 395] on div "Additional signers" at bounding box center [305, 398] width 207 height 29
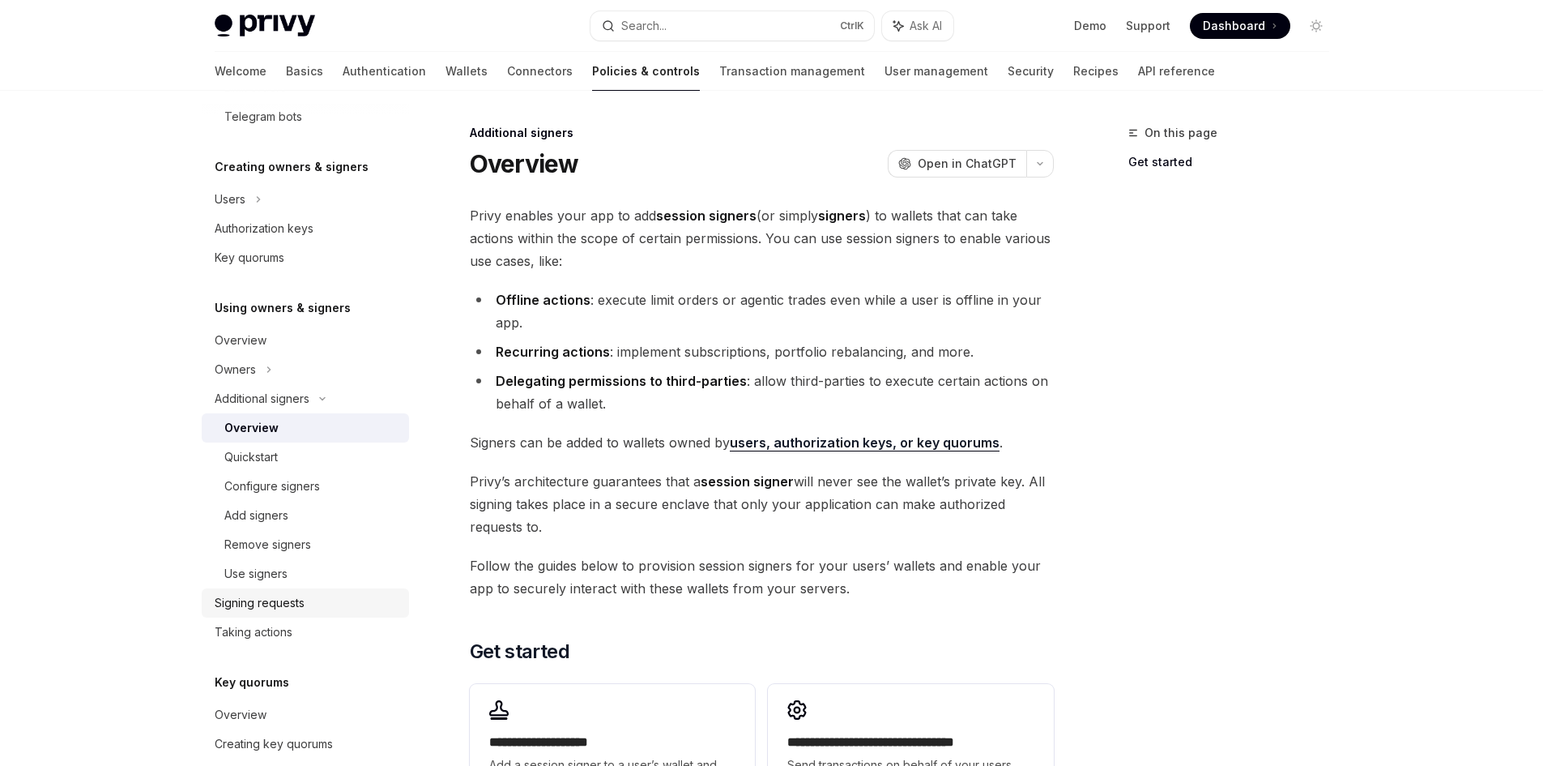
click at [299, 595] on div "Signing requests" at bounding box center [260, 602] width 90 height 19
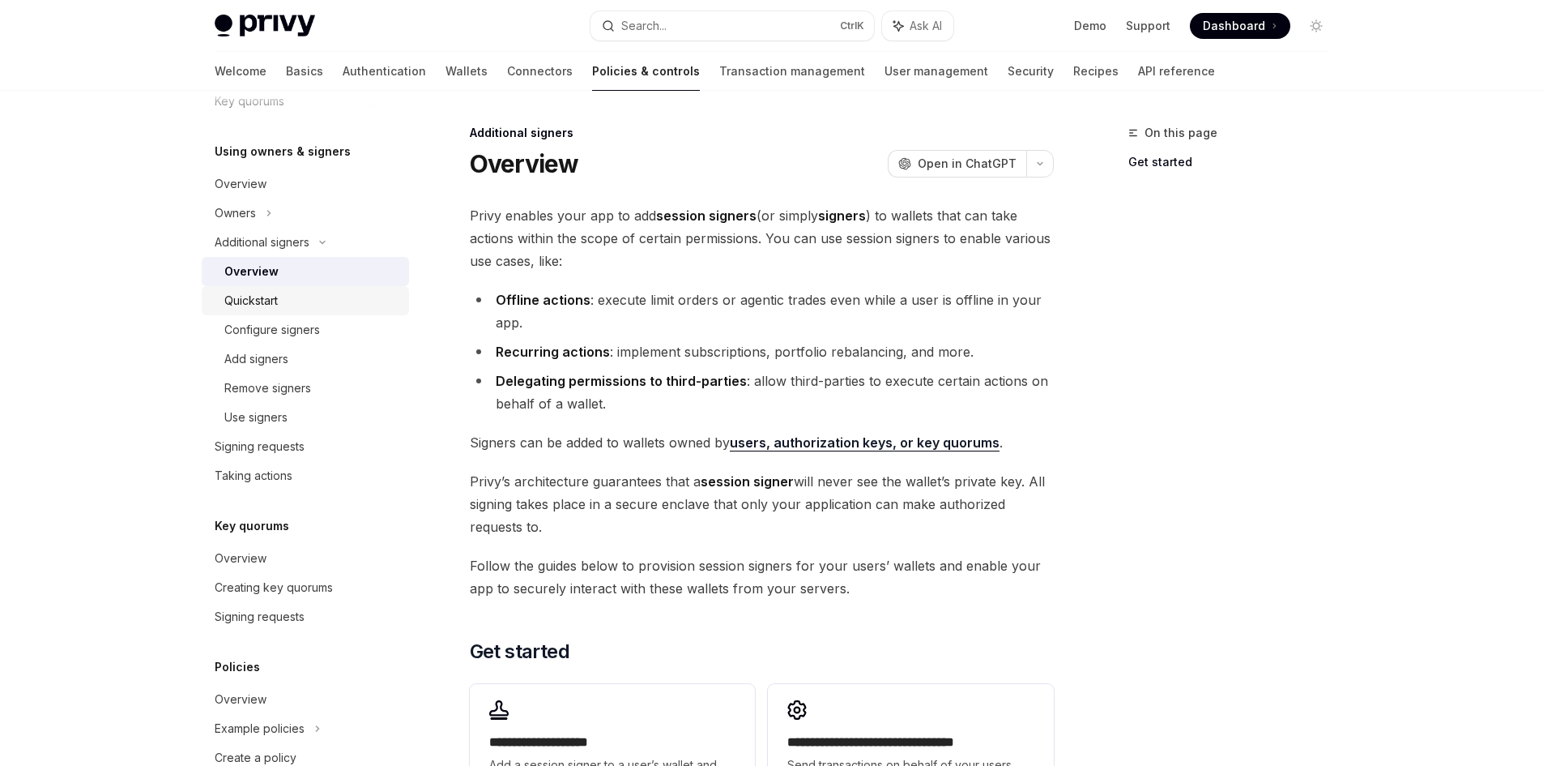
scroll to position [799, 0]
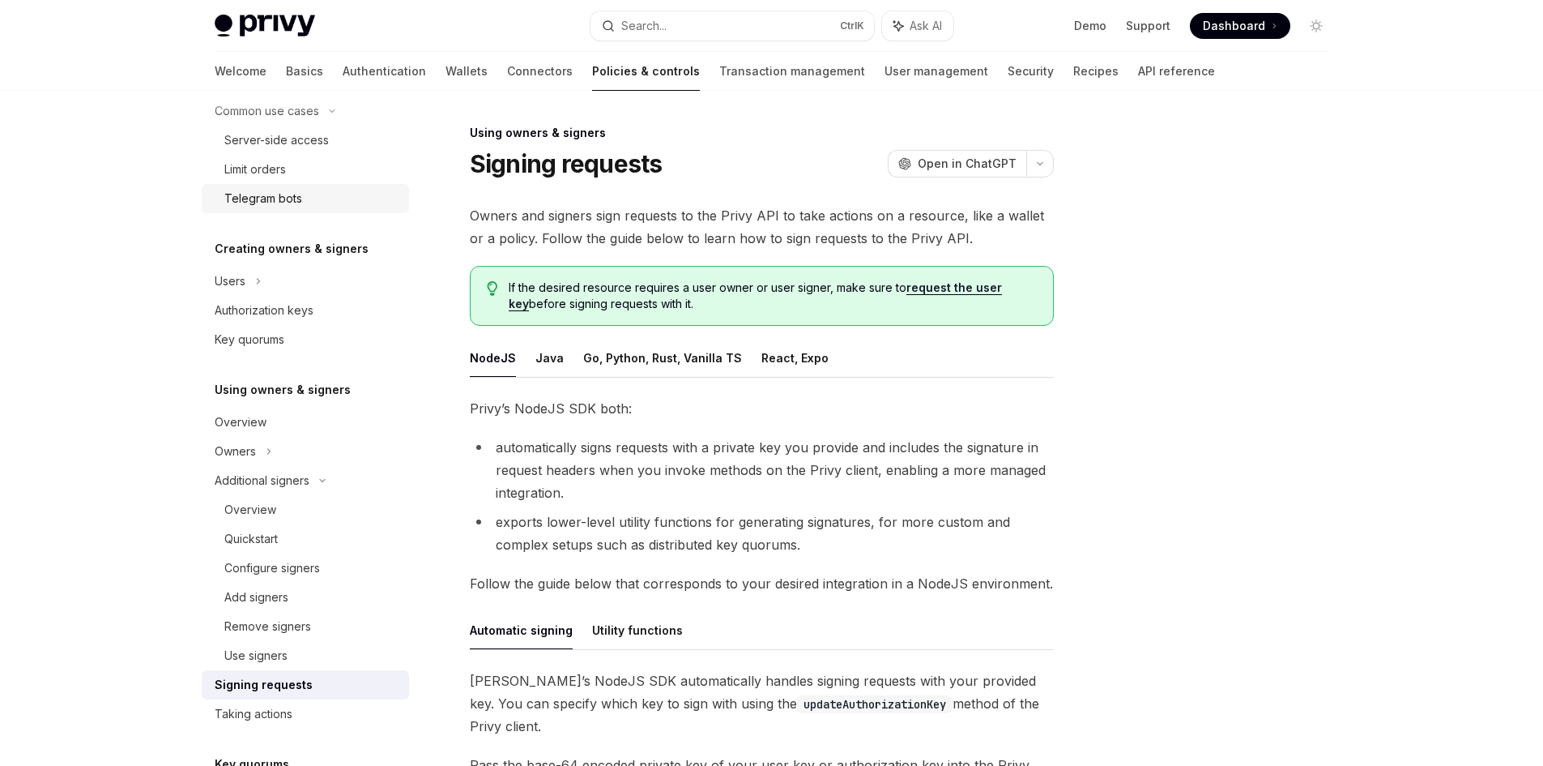
scroll to position [394, 0]
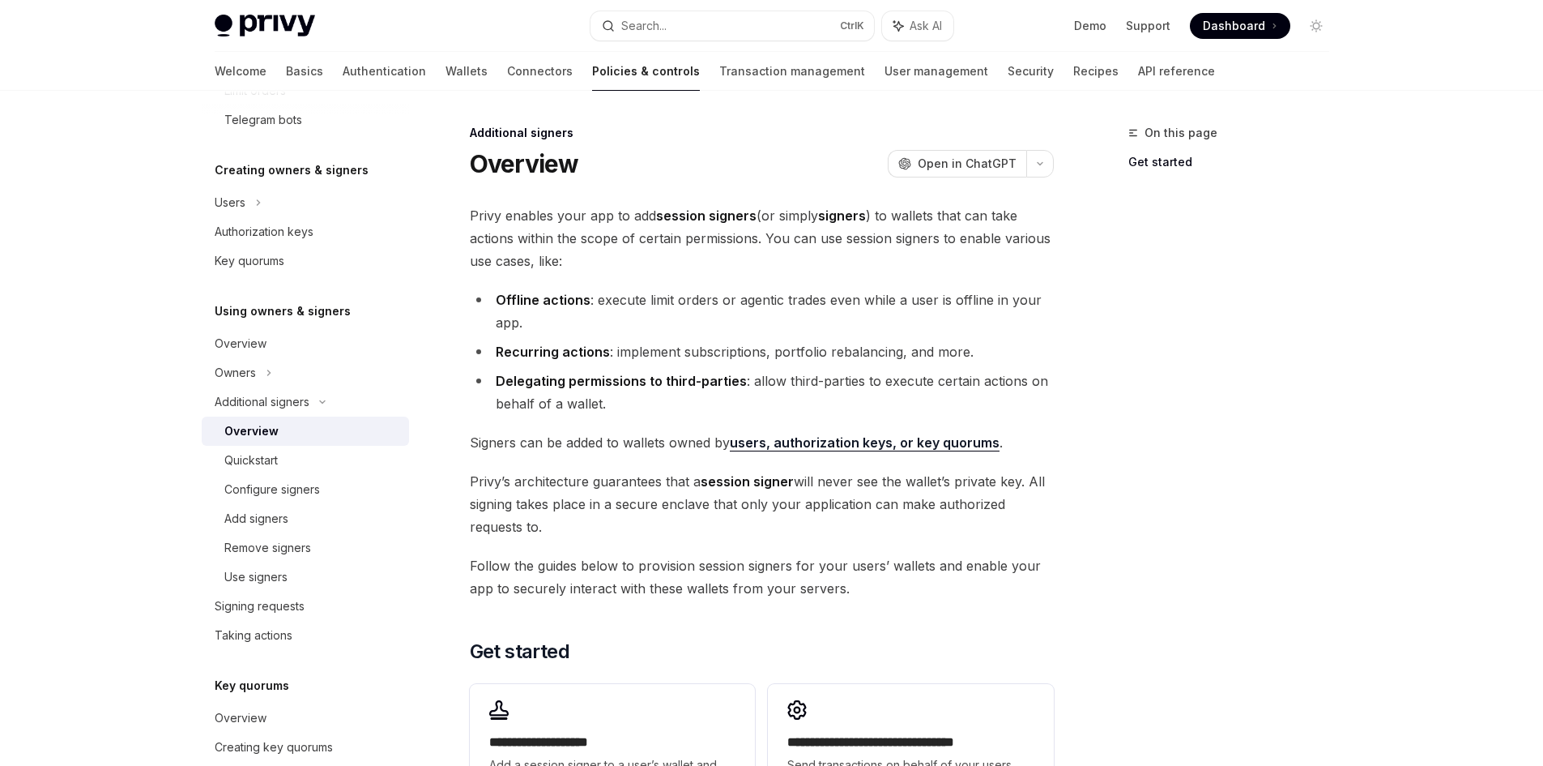
scroll to position [637, 0]
click at [137, 566] on div "Privy Docs home page Search... Ctrl K Ask AI Demo Support Dashboard Dashboard S…" at bounding box center [771, 538] width 1543 height 1077
click at [533, 492] on span "[PERSON_NAME]’s architecture guarantees that a session signer will never see th…" at bounding box center [762, 504] width 584 height 68
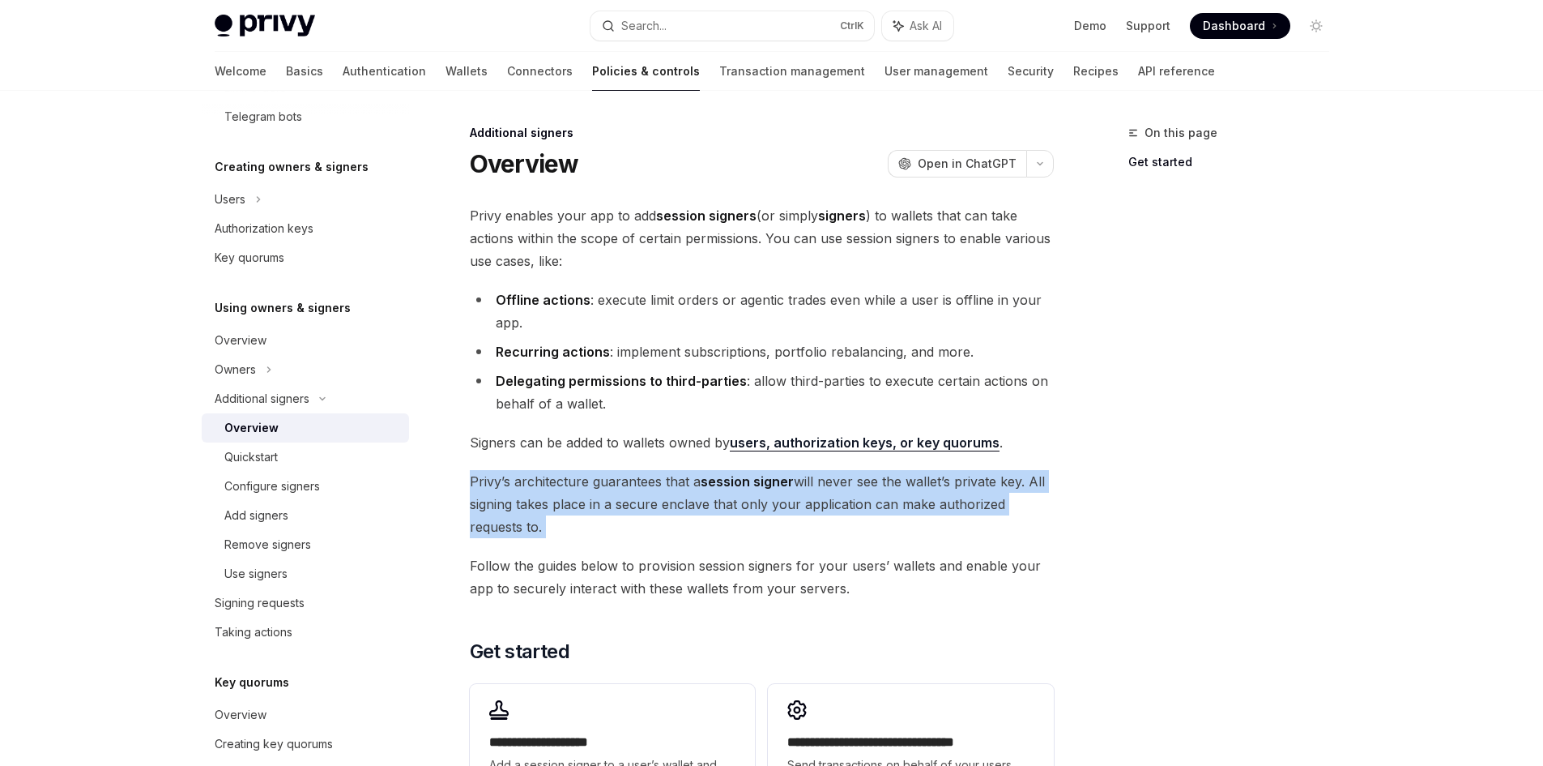
click at [533, 492] on span "[PERSON_NAME]’s architecture guarantees that a session signer will never see th…" at bounding box center [762, 504] width 584 height 68
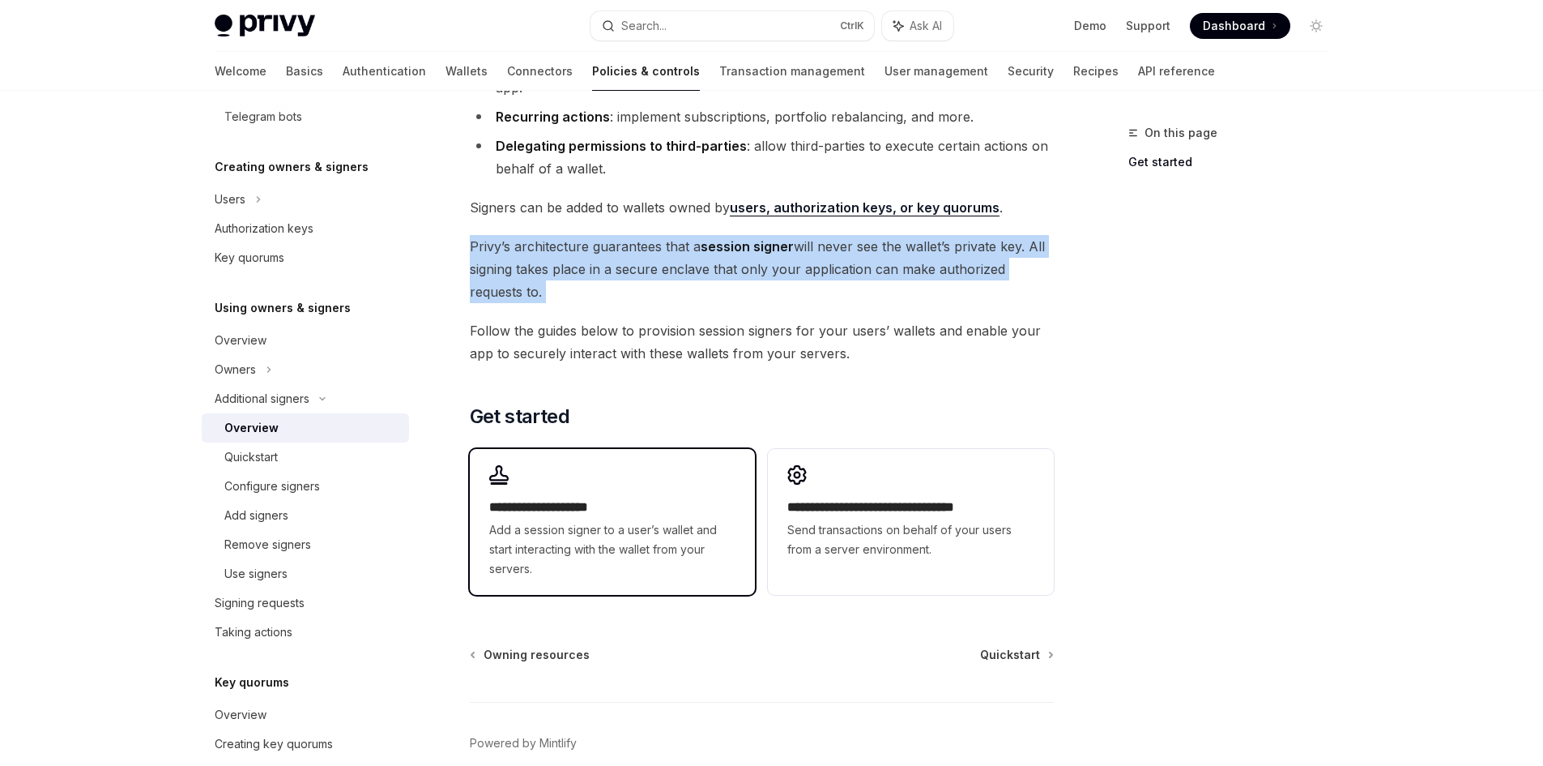
scroll to position [243, 0]
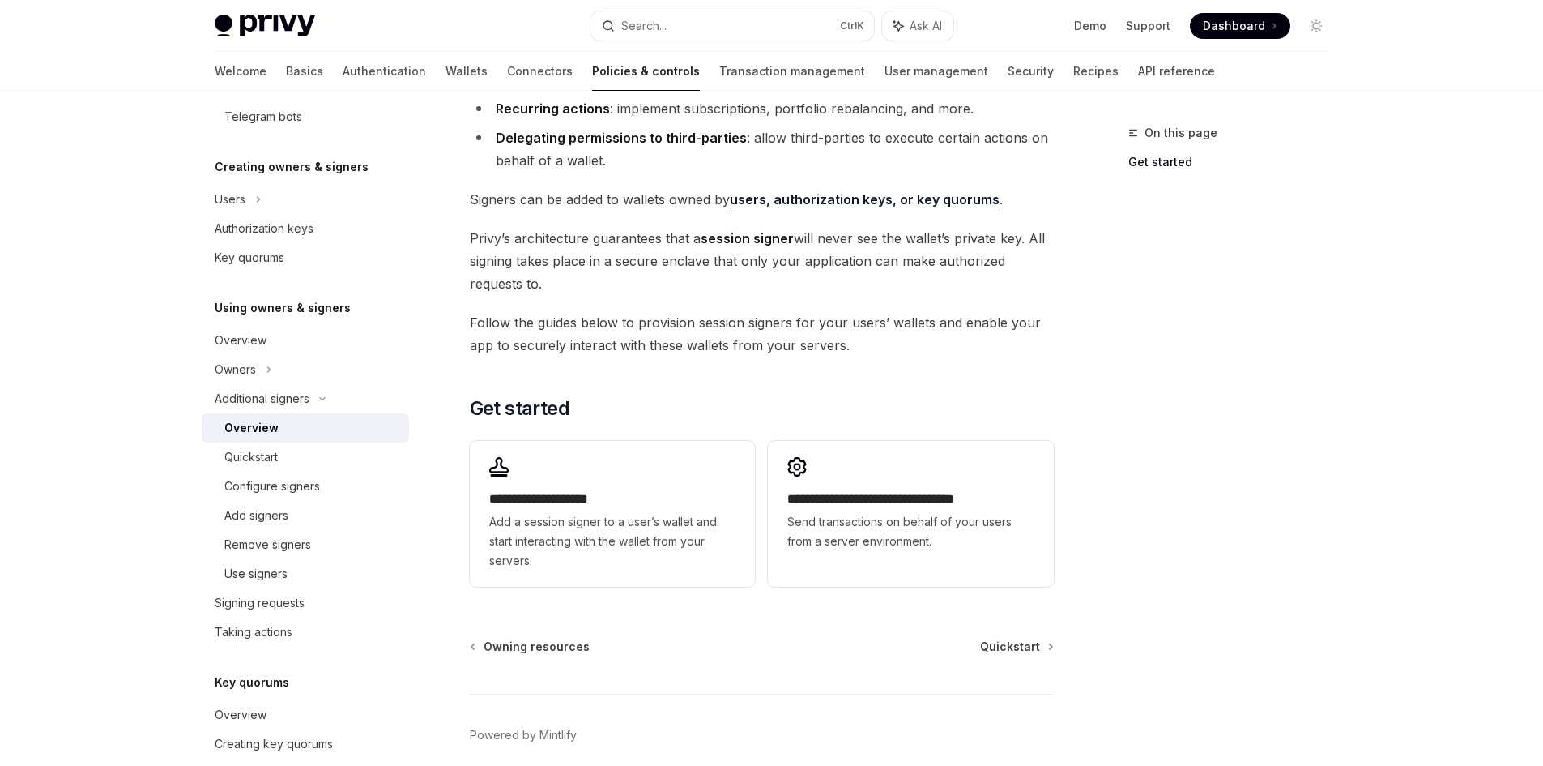
click at [859, 643] on div "Owning resources Quickstart" at bounding box center [762, 646] width 584 height 16
click at [233, 453] on div "Quickstart" at bounding box center [250, 456] width 53 height 19
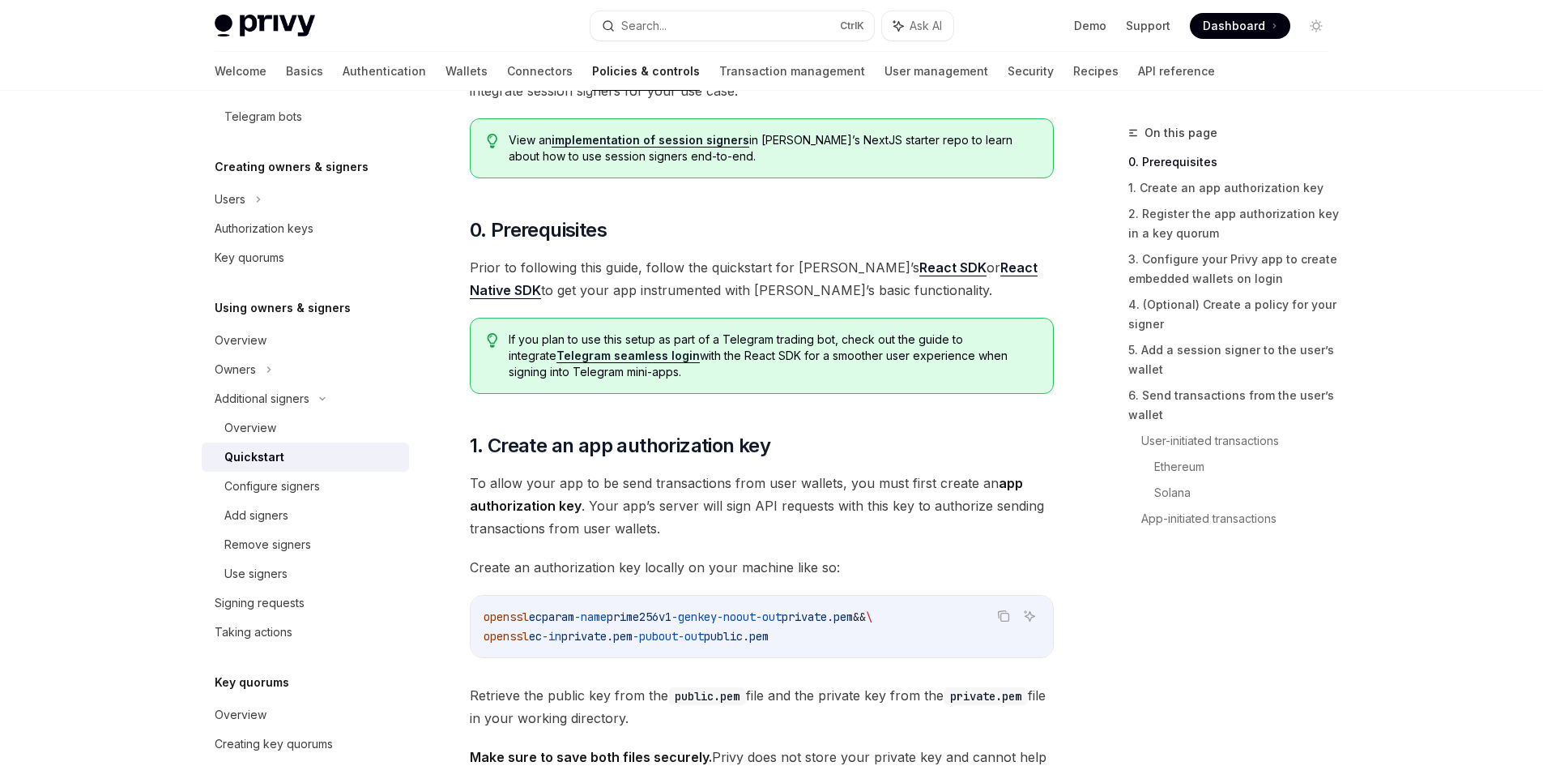
scroll to position [405, 0]
click at [487, 483] on span "To allow your app to be send transactions from user wallets, you must first cre…" at bounding box center [762, 504] width 584 height 68
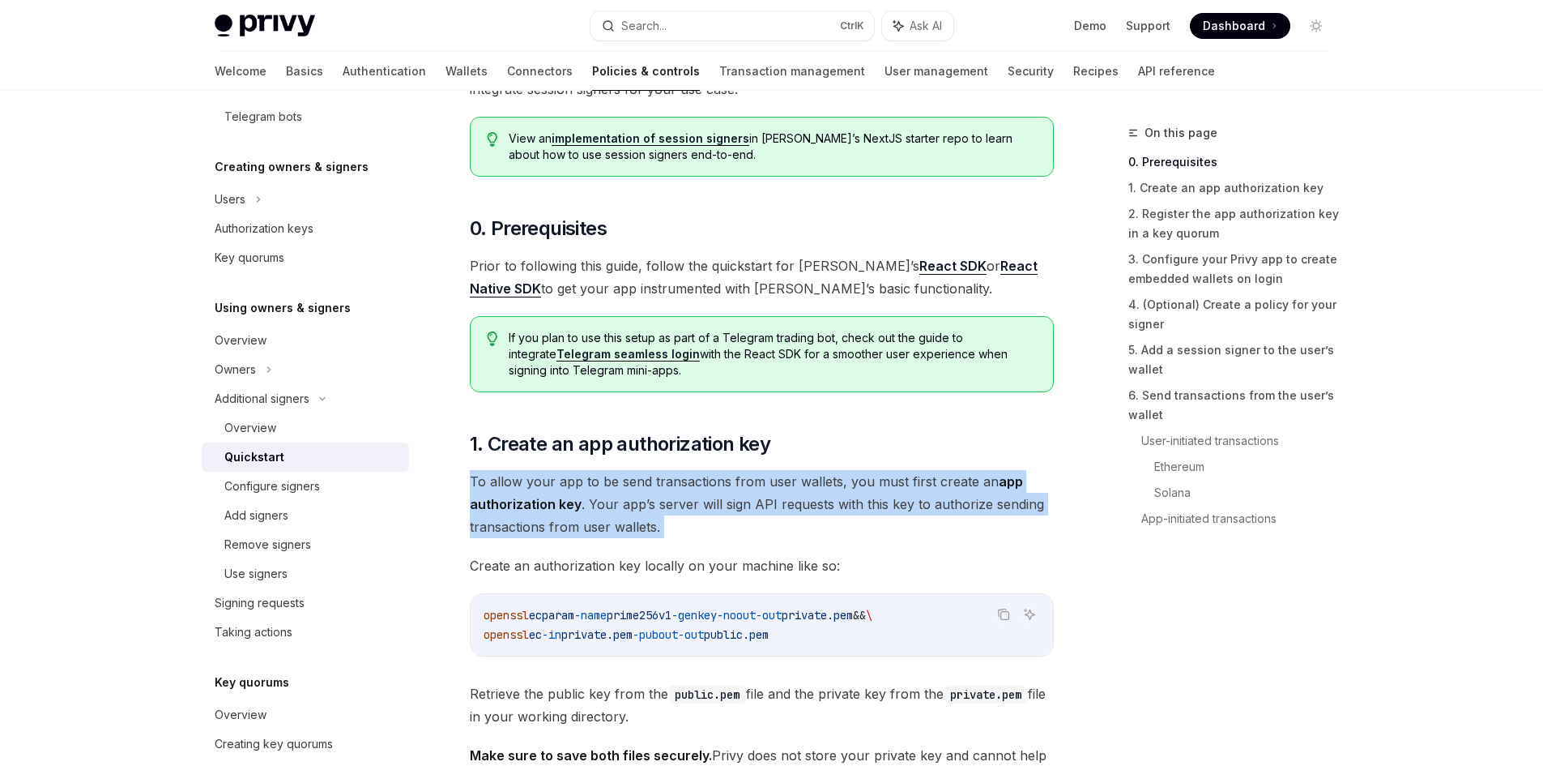
click at [487, 483] on span "To allow your app to be send transactions from user wallets, you must first cre…" at bounding box center [762, 504] width 584 height 68
click at [780, 537] on span "To allow your app to be send transactions from user wallets, you must first cre…" at bounding box center [762, 504] width 584 height 68
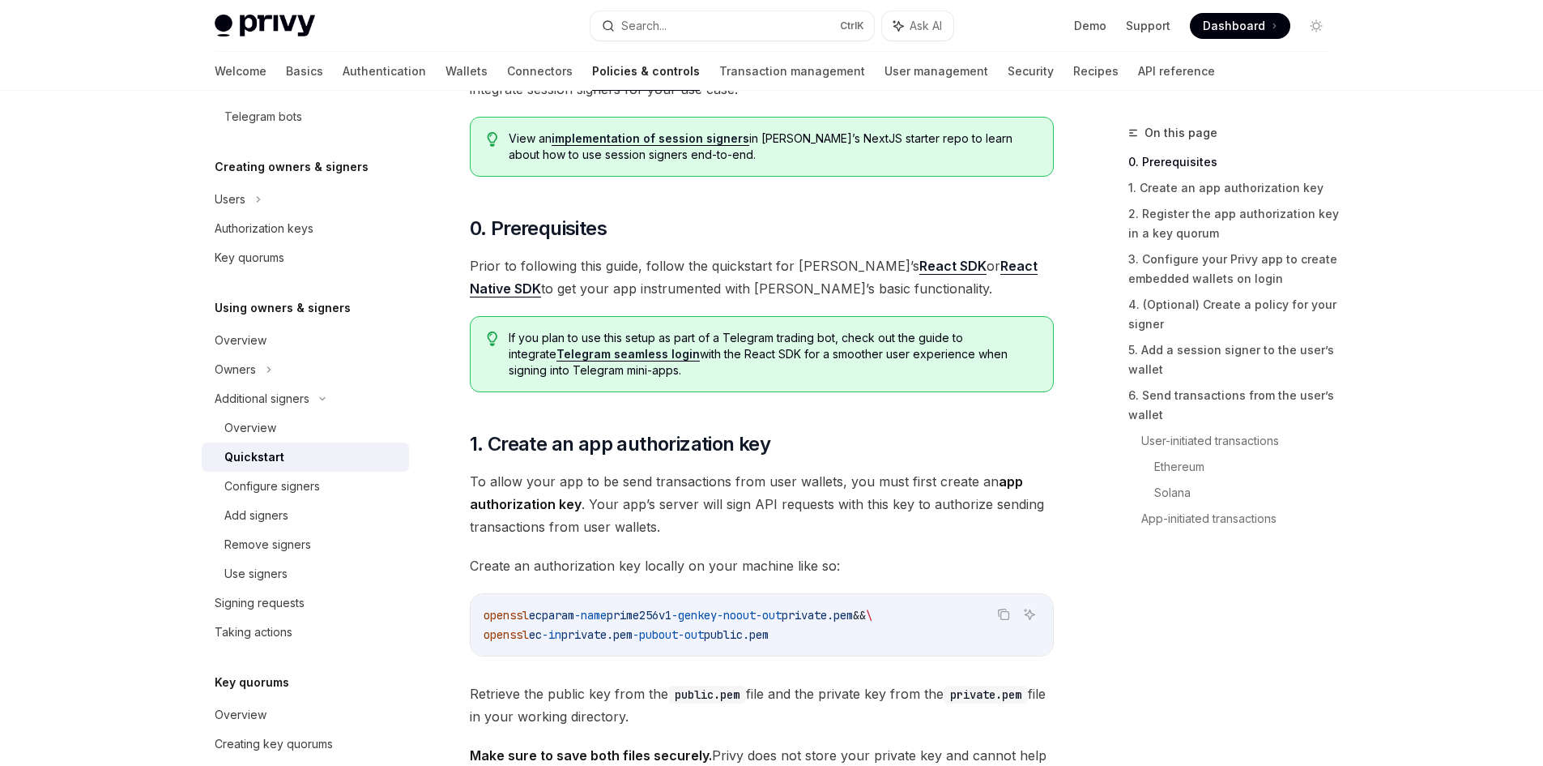
click at [841, 488] on span "To allow your app to be send transactions from user wallets, you must first cre…" at bounding box center [762, 504] width 584 height 68
click at [848, 488] on span "To allow your app to be send transactions from user wallets, you must first cre…" at bounding box center [762, 504] width 584 height 68
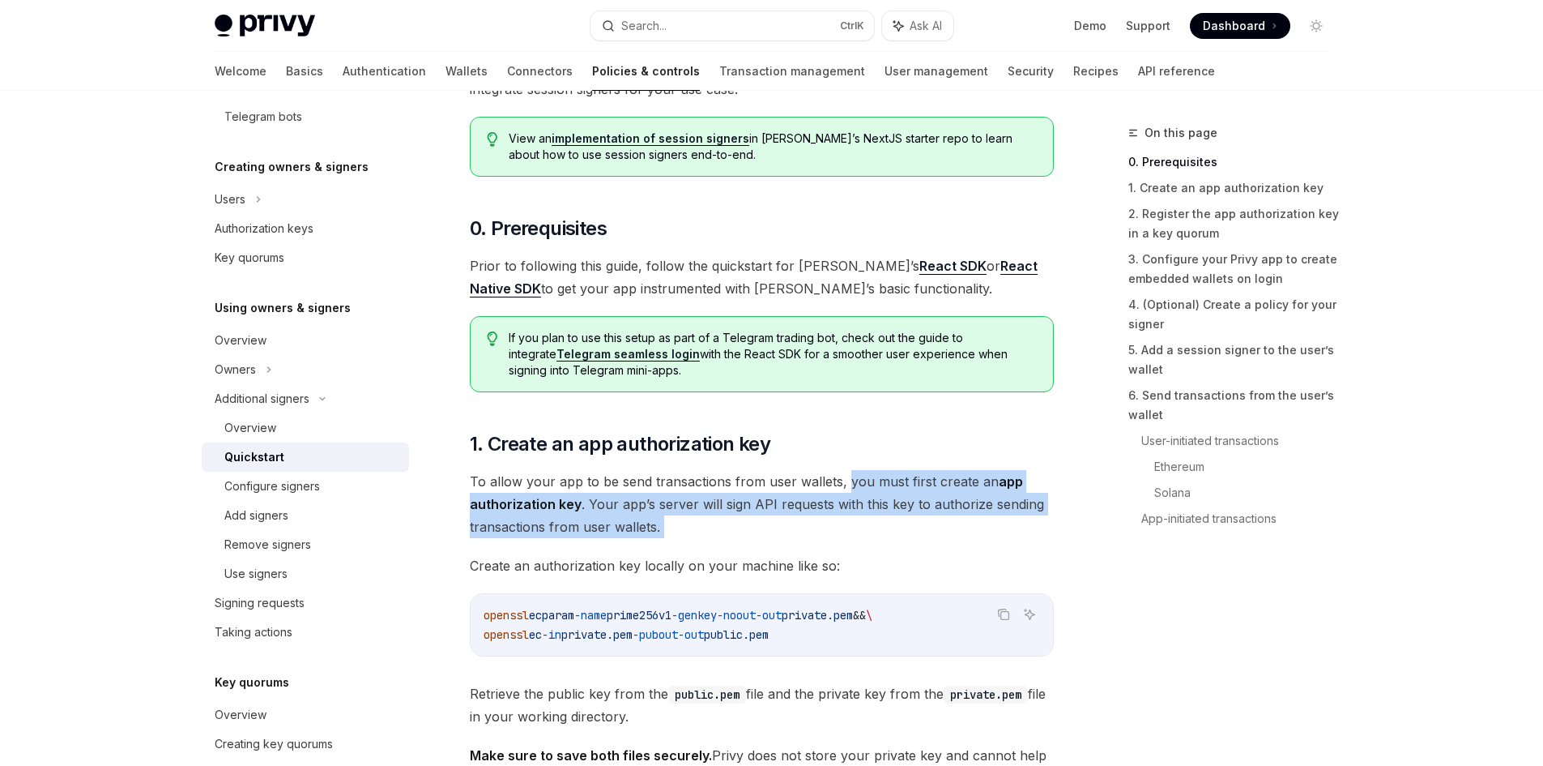
drag, startPoint x: 848, startPoint y: 488, endPoint x: 848, endPoint y: 534, distance: 46.2
click at [848, 534] on span "To allow your app to be send transactions from user wallets, you must first cre…" at bounding box center [762, 504] width 584 height 68
drag, startPoint x: 848, startPoint y: 534, endPoint x: 858, endPoint y: 448, distance: 86.4
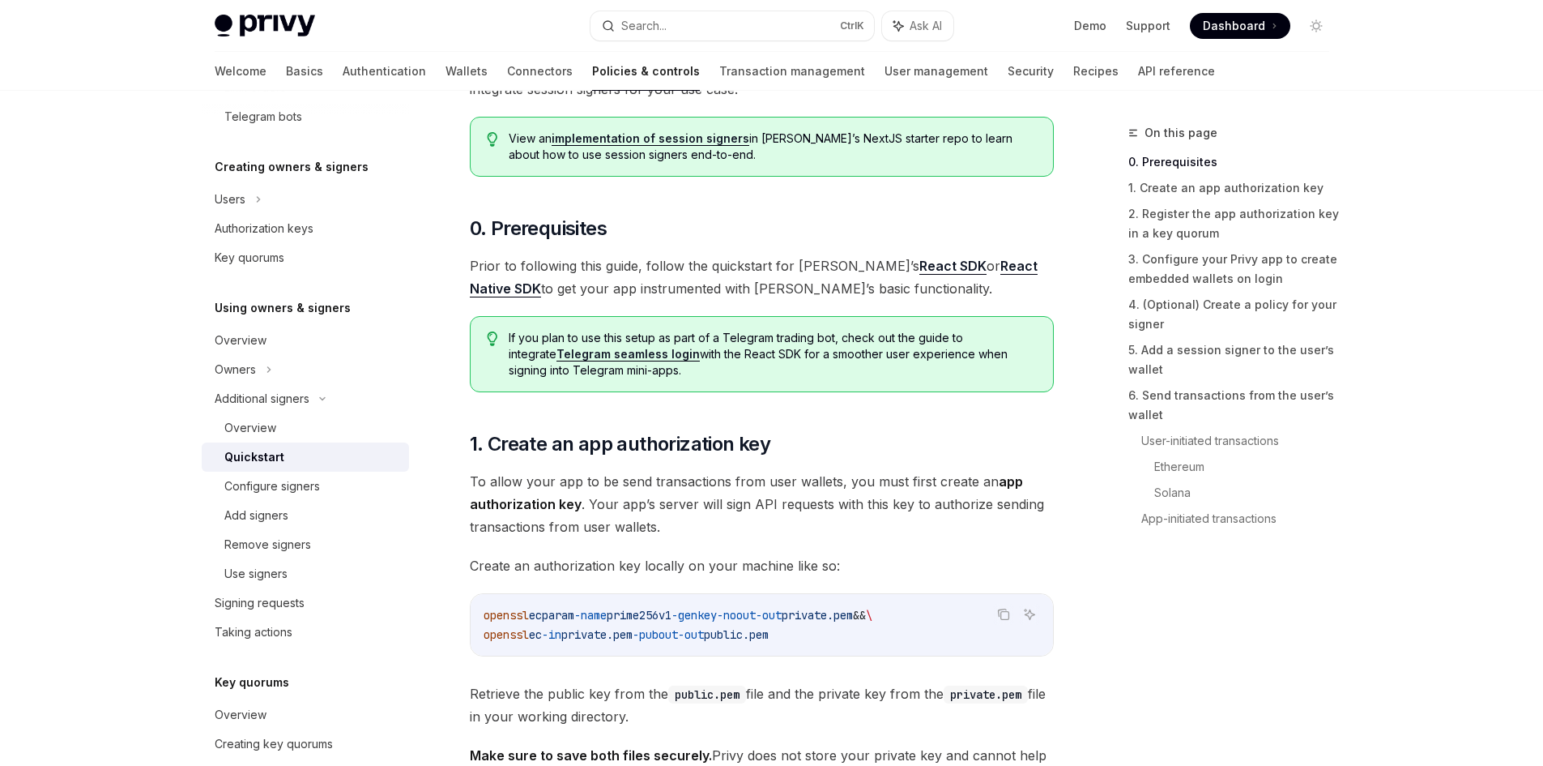
click at [873, 564] on span "Create an authorization key locally on your machine like so:" at bounding box center [762, 565] width 584 height 23
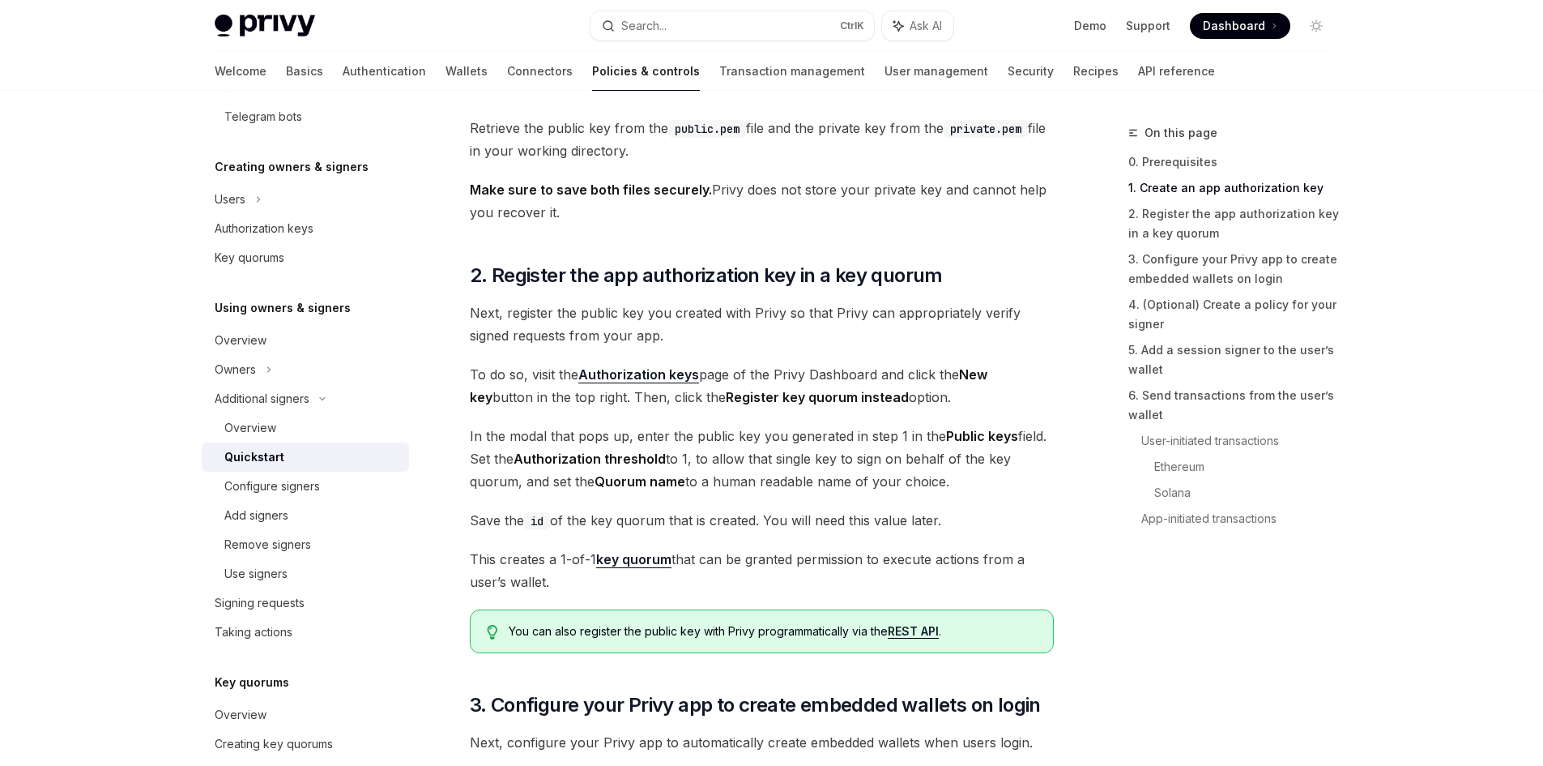
scroll to position [972, 0]
click at [1299, 278] on link "3. Configure your Privy app to create embedded wallets on login" at bounding box center [1236, 268] width 214 height 45
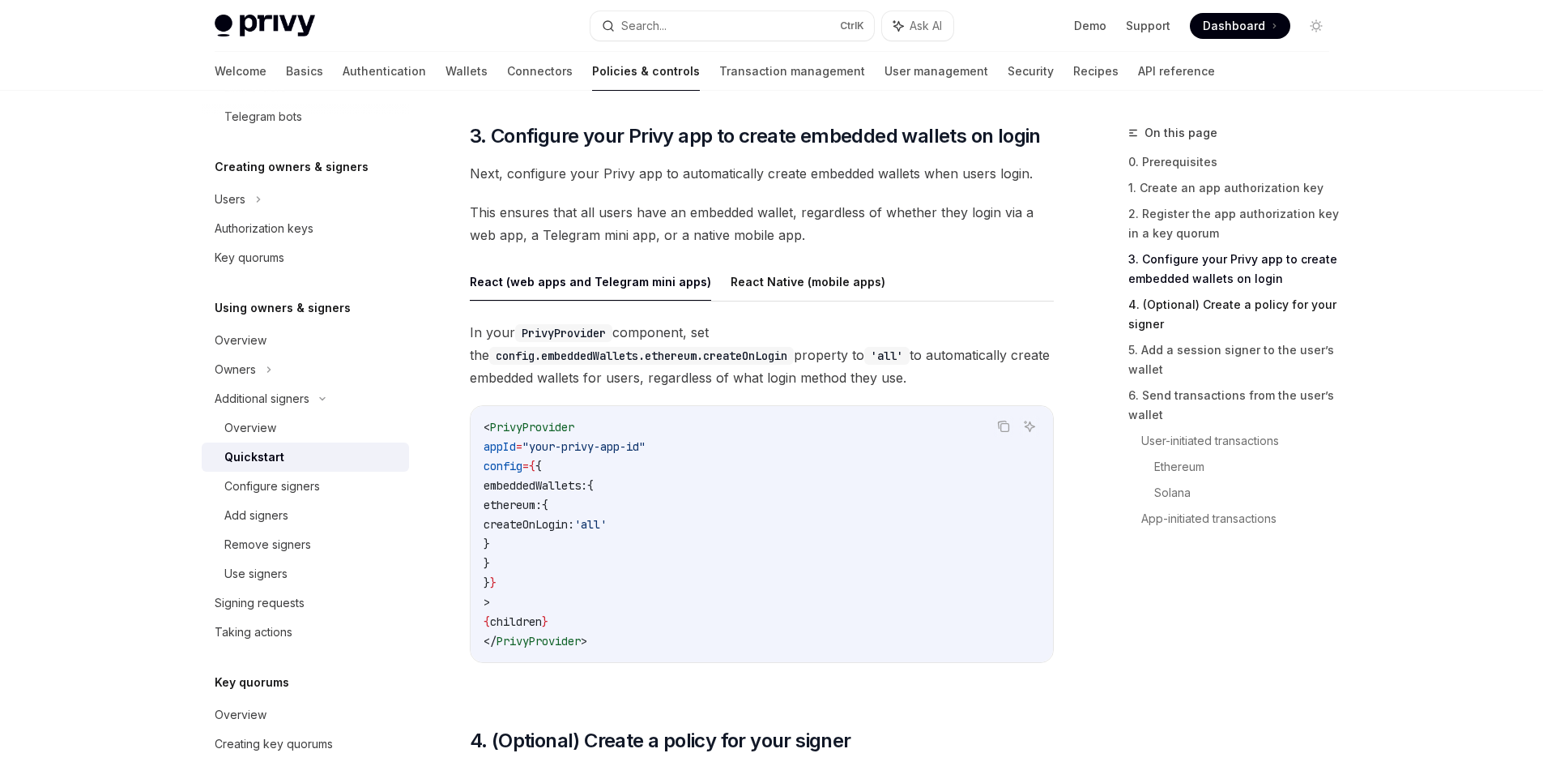
click at [1283, 314] on link "4. (Optional) Create a policy for your signer" at bounding box center [1236, 314] width 214 height 45
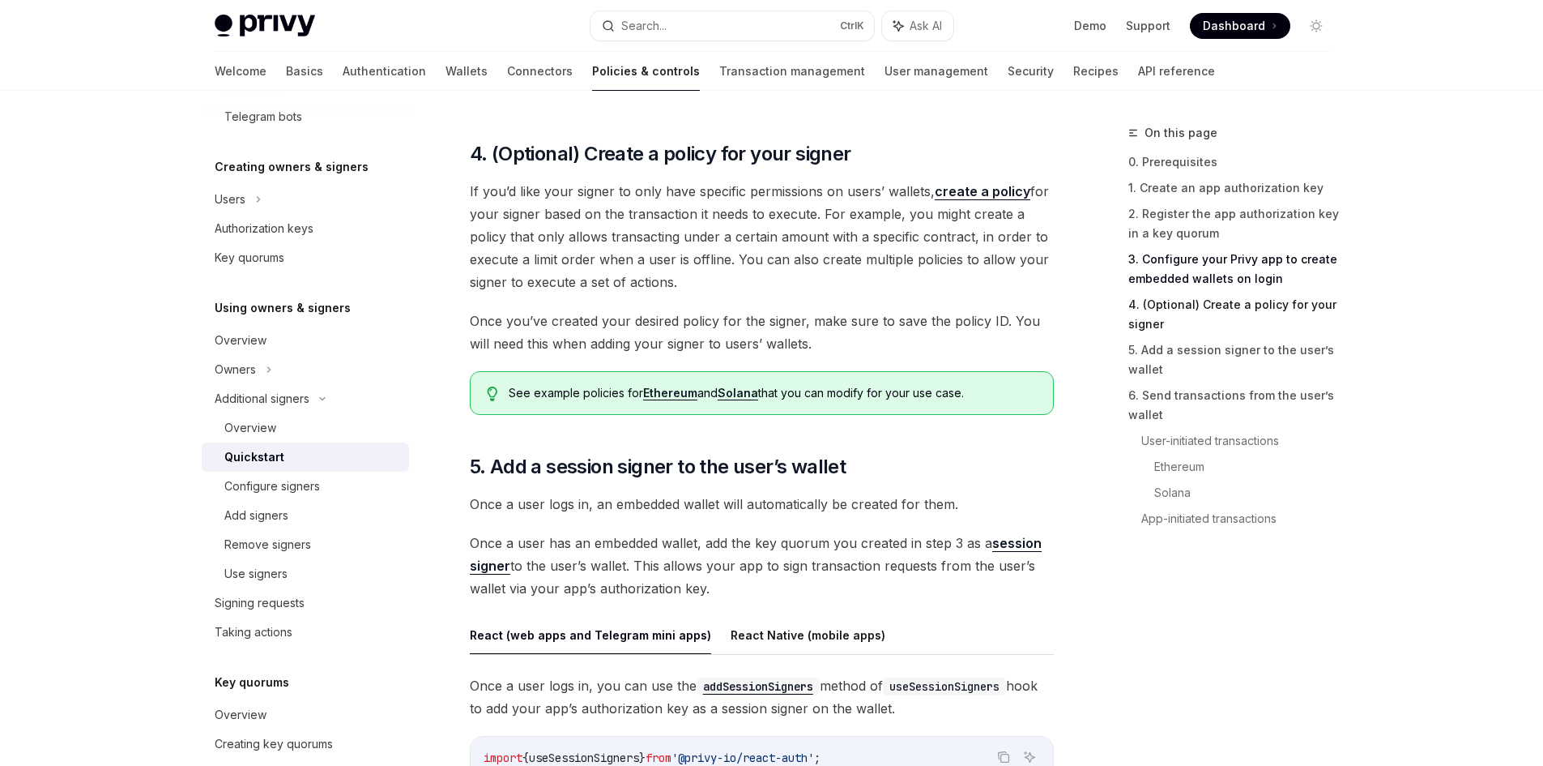
scroll to position [2144, 0]
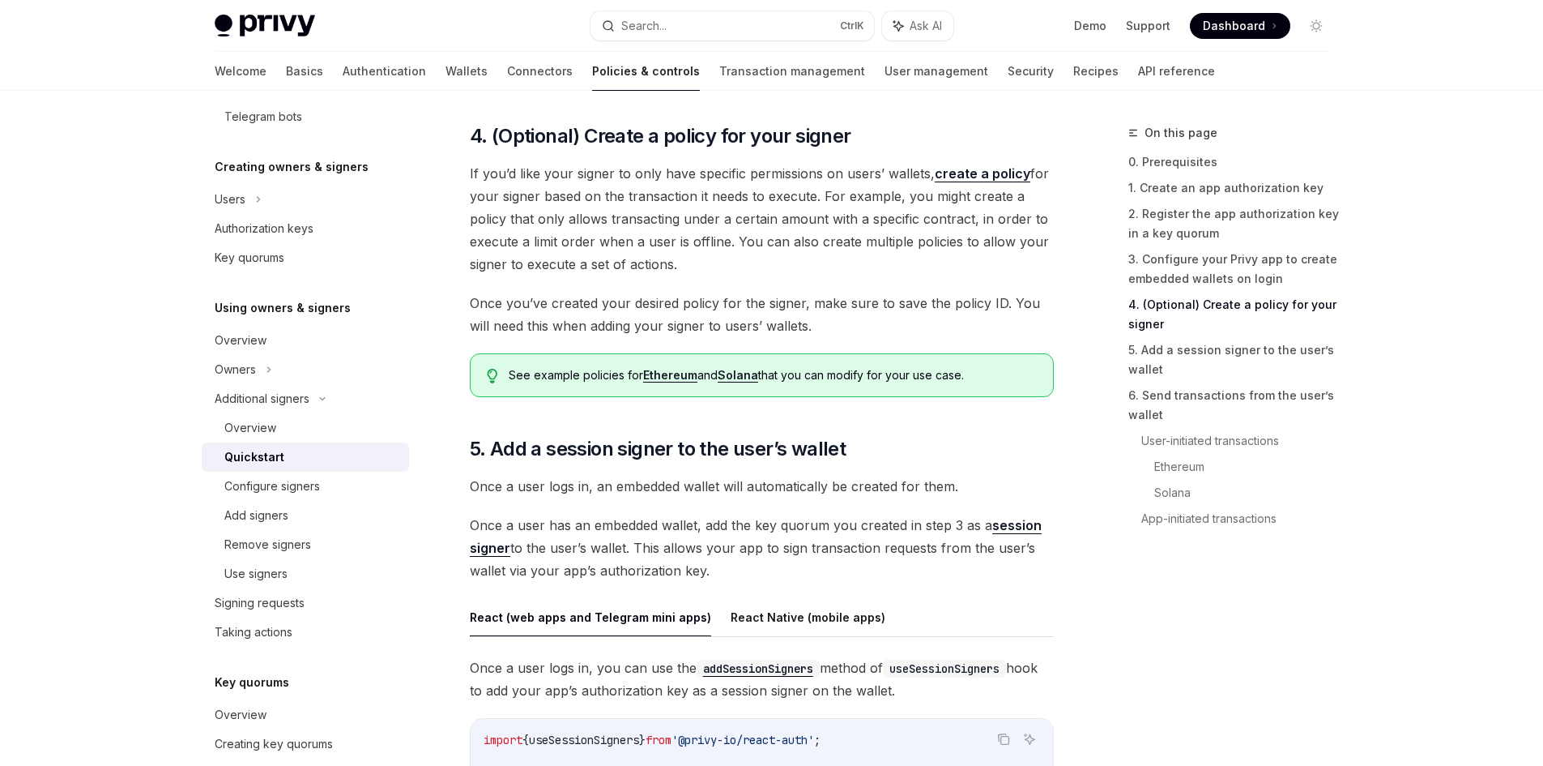
click at [1033, 675] on span "Once a user logs in, you can use the addSessionSigners method of useSessionSign…" at bounding box center [762, 678] width 584 height 45
click at [64, 476] on div "Privy Docs home page Search... Ctrl K Ask AI Demo Support Dashboard Dashboard S…" at bounding box center [771, 327] width 1543 height 4942
click at [117, 416] on div "Privy Docs home page Search... Ctrl K Ask AI Demo Support Dashboard Dashboard S…" at bounding box center [771, 327] width 1543 height 4942
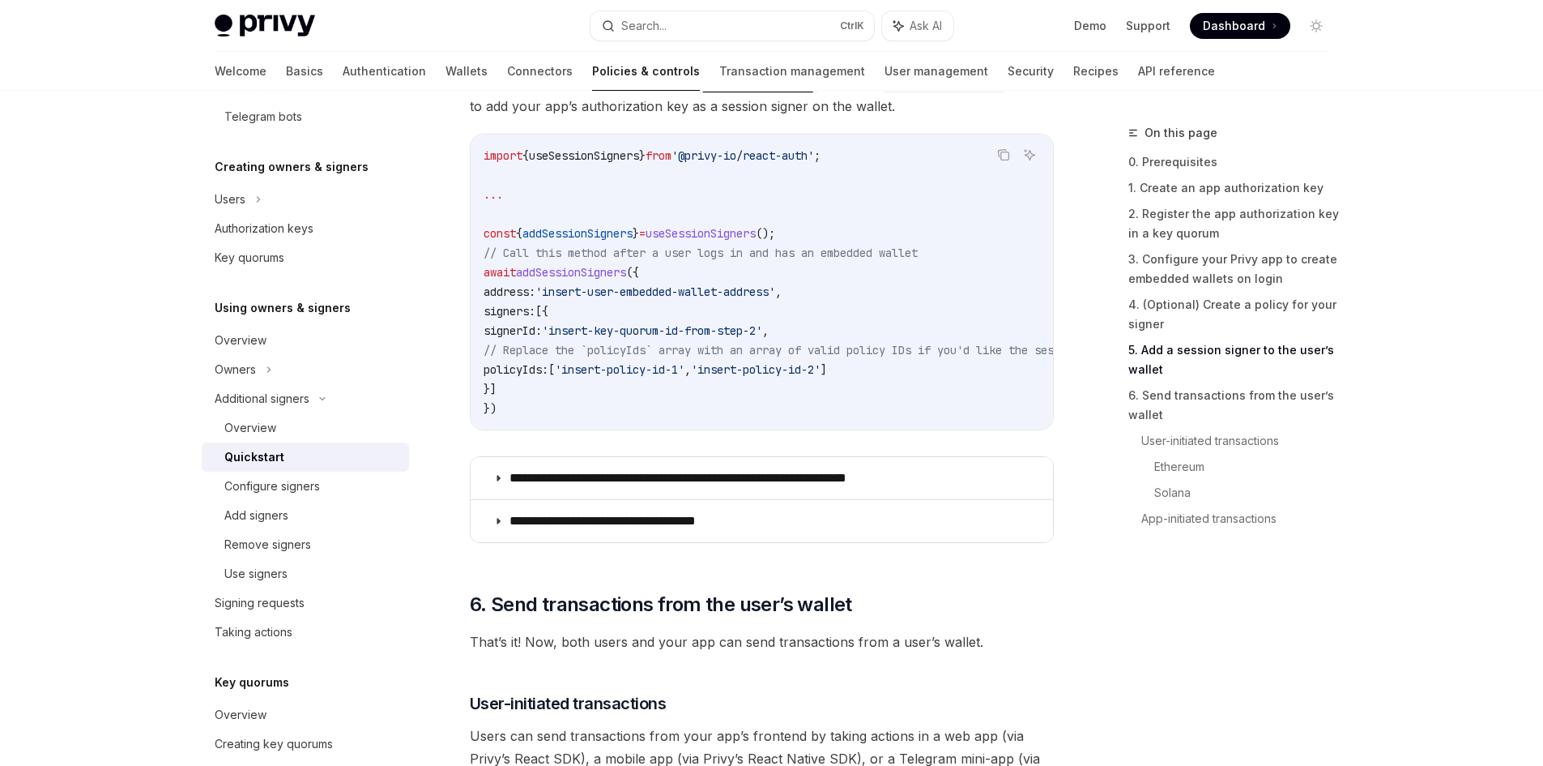
scroll to position [2792, 0]
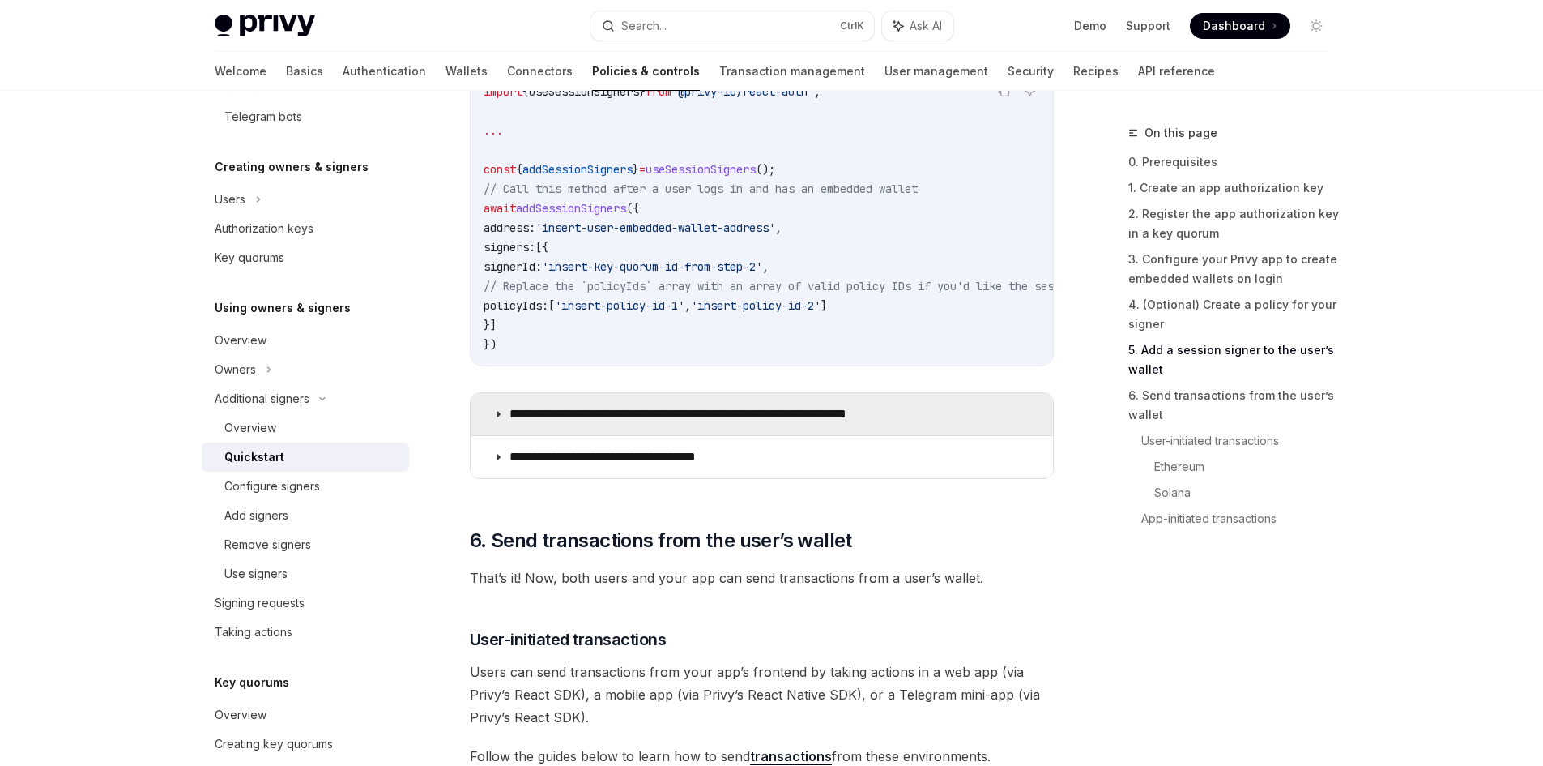
click at [809, 422] on p "**********" at bounding box center [718, 414] width 416 height 16
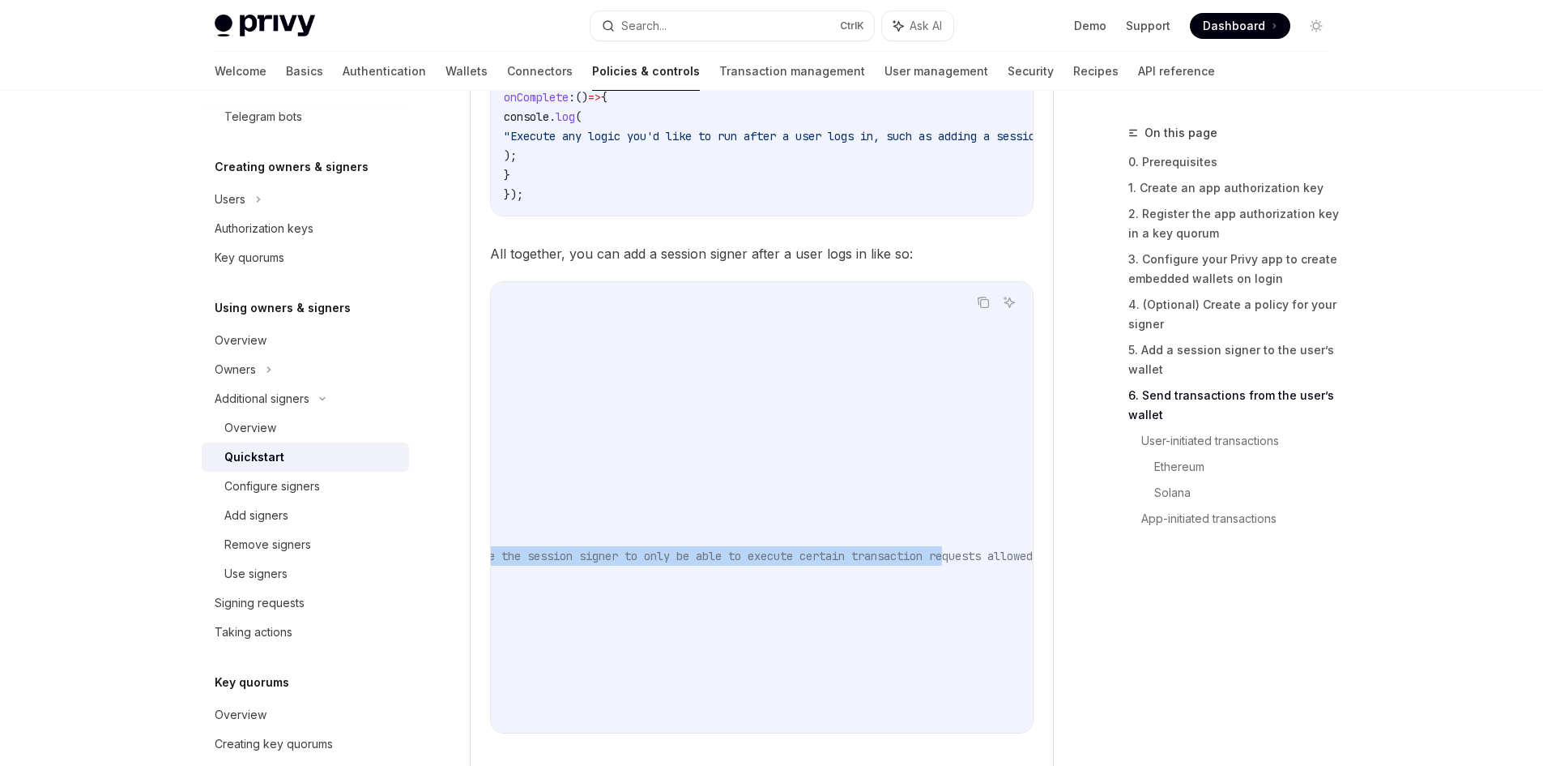
scroll to position [0, 592]
drag, startPoint x: 953, startPoint y: 574, endPoint x: 766, endPoint y: 557, distance: 188.0
click at [766, 557] on code "import { useLogin } from '@privy-io/react-auth' ; import { useSessionSigners } …" at bounding box center [518, 507] width 1212 height 428
drag, startPoint x: 865, startPoint y: 754, endPoint x: 891, endPoint y: 752, distance: 26.0
click at [891, 752] on children "If you’d like to immediately add your session signer to a user’s wallet when th…" at bounding box center [762, 357] width 544 height 804
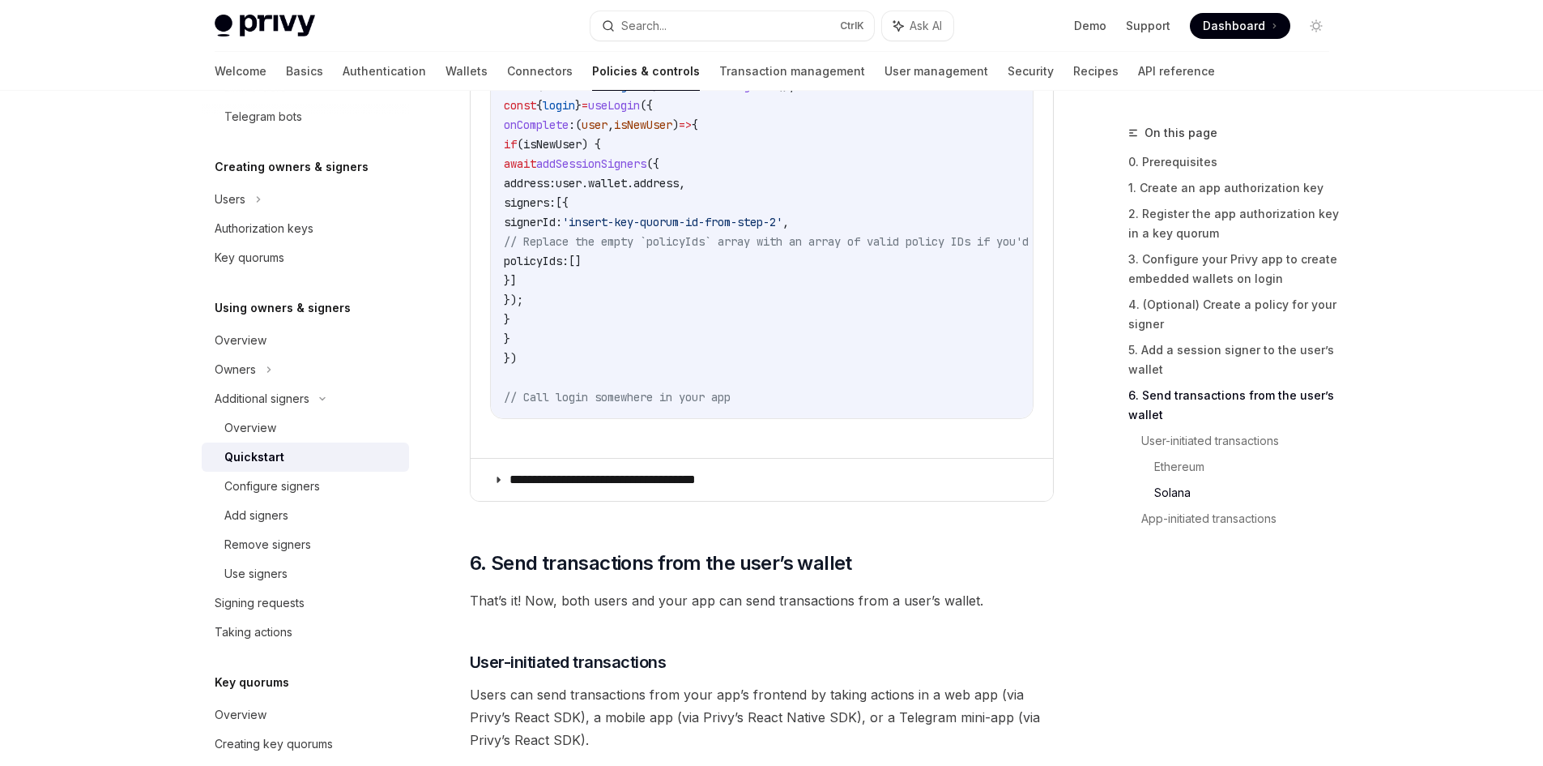
scroll to position [3683, 0]
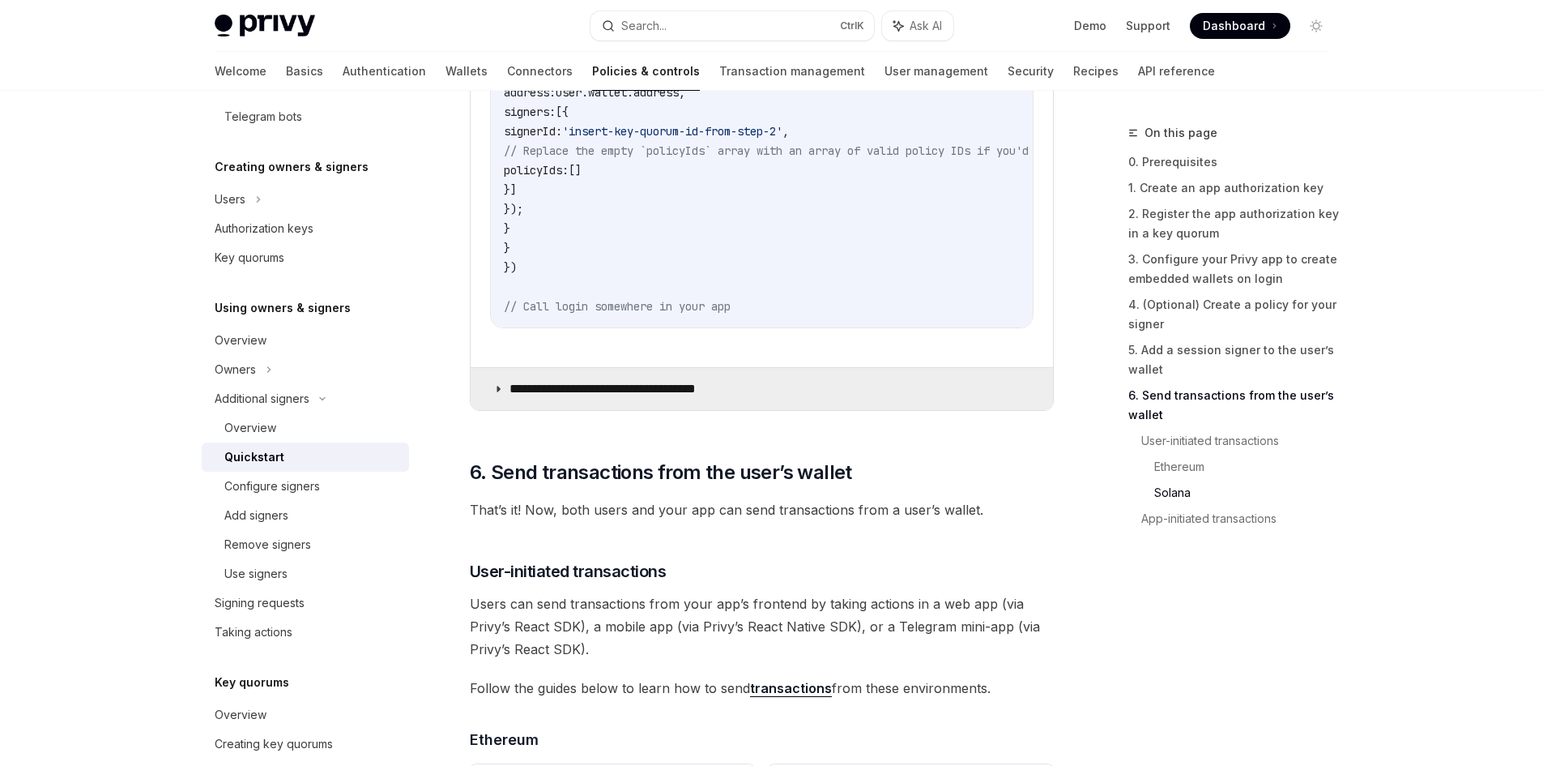
click at [636, 397] on p "**********" at bounding box center [623, 389] width 227 height 16
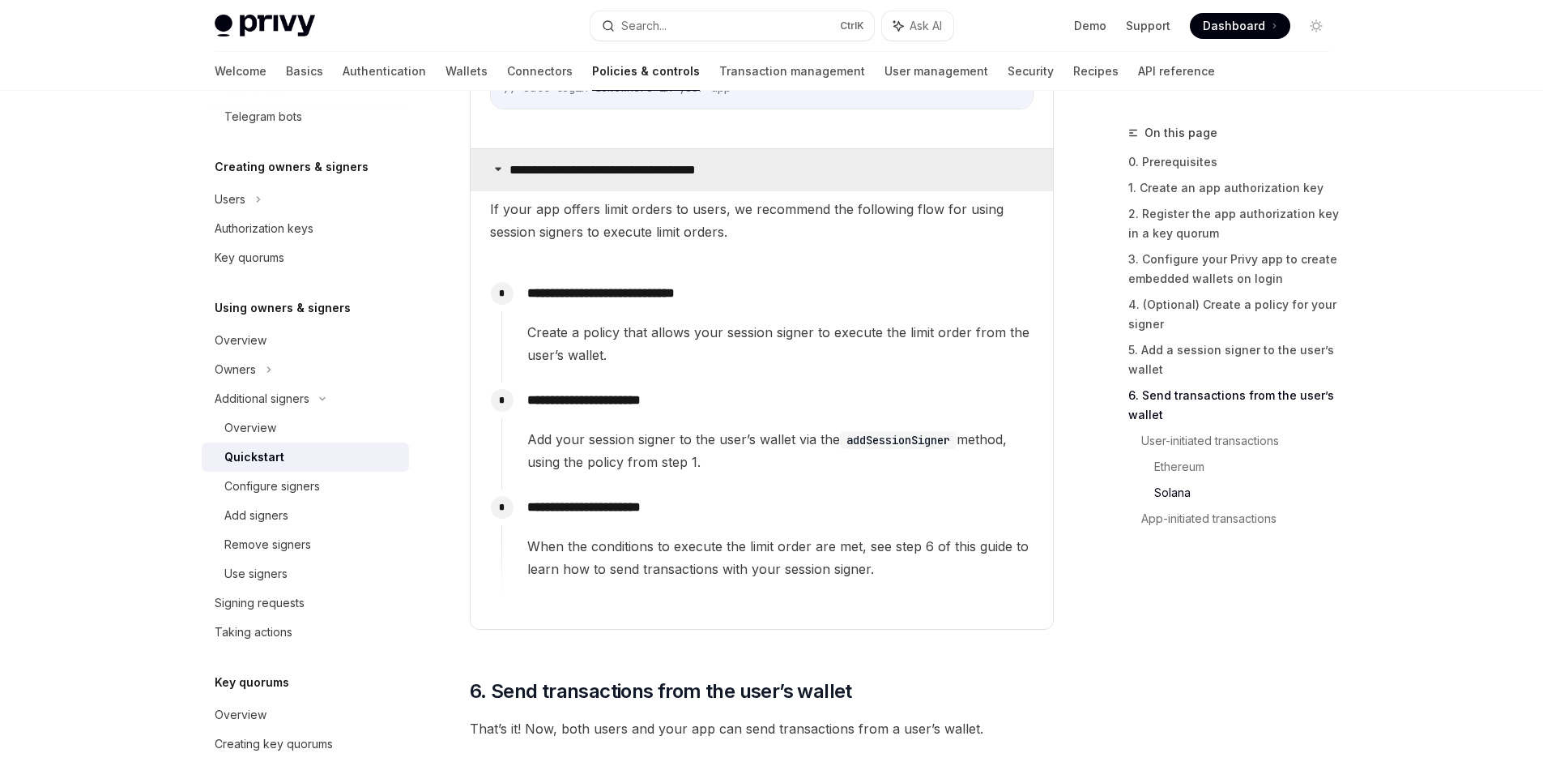
scroll to position [3926, 0]
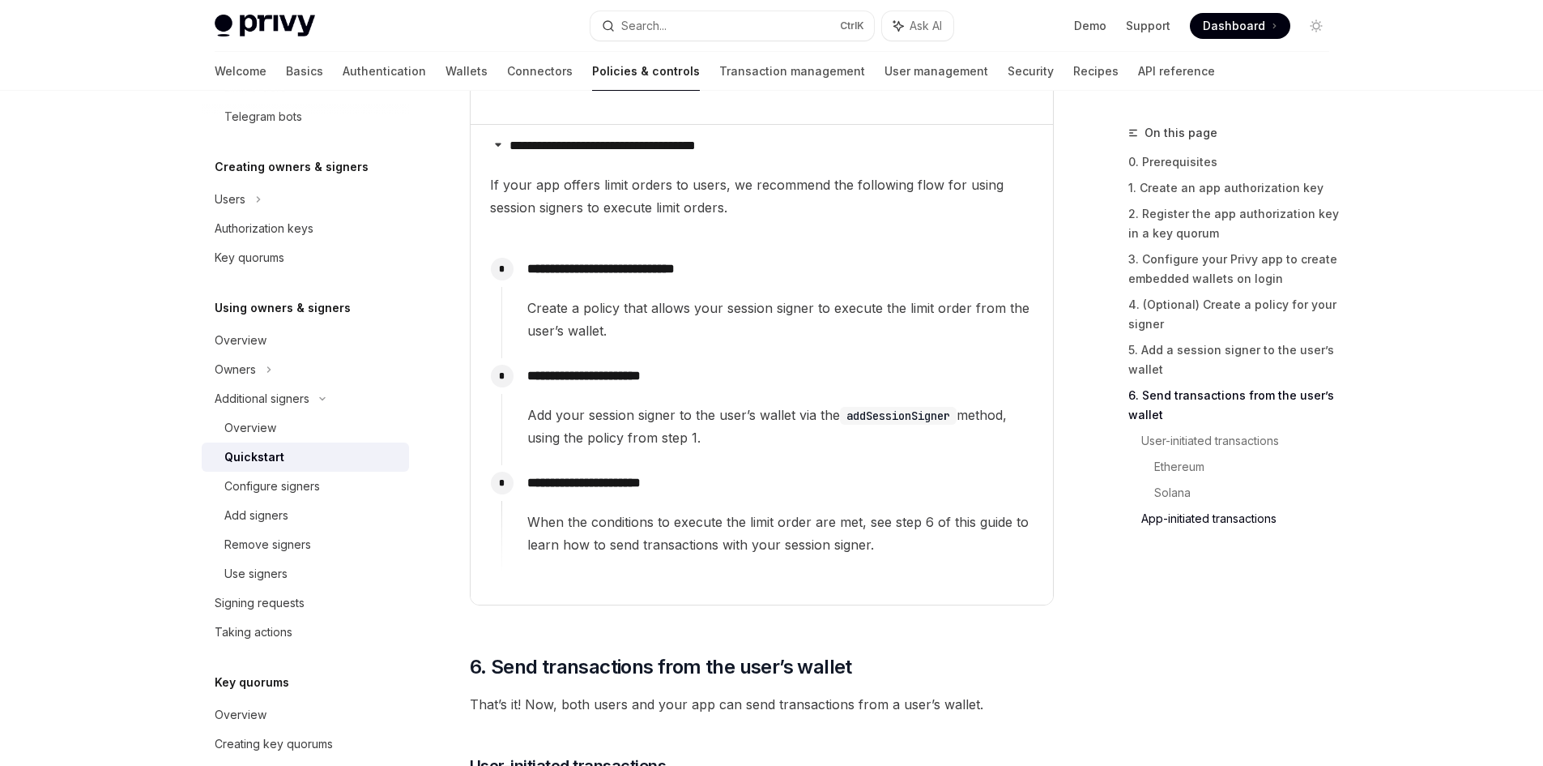
click at [679, 303] on div "**********" at bounding box center [768, 296] width 532 height 91
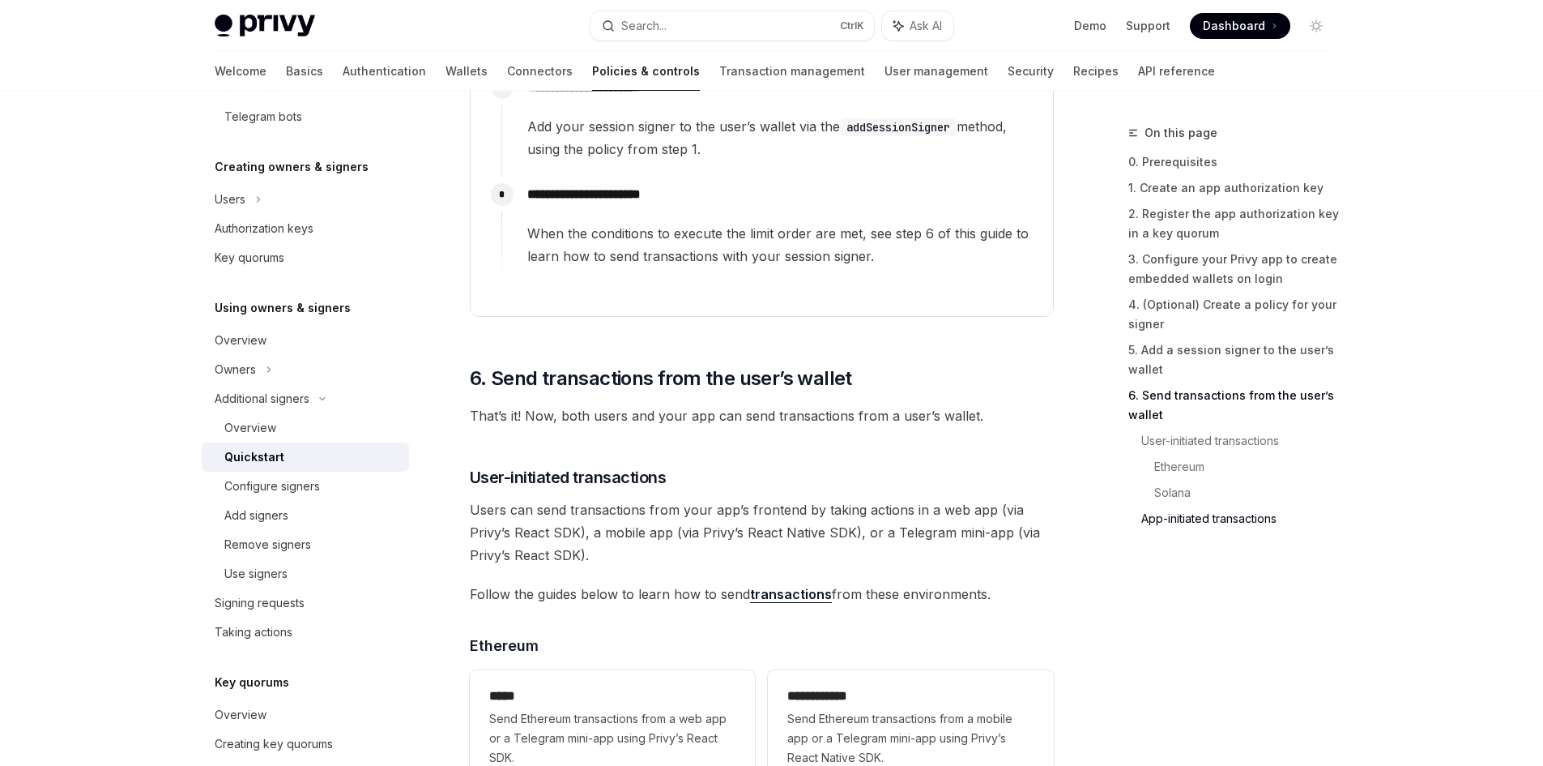
scroll to position [4250, 0]
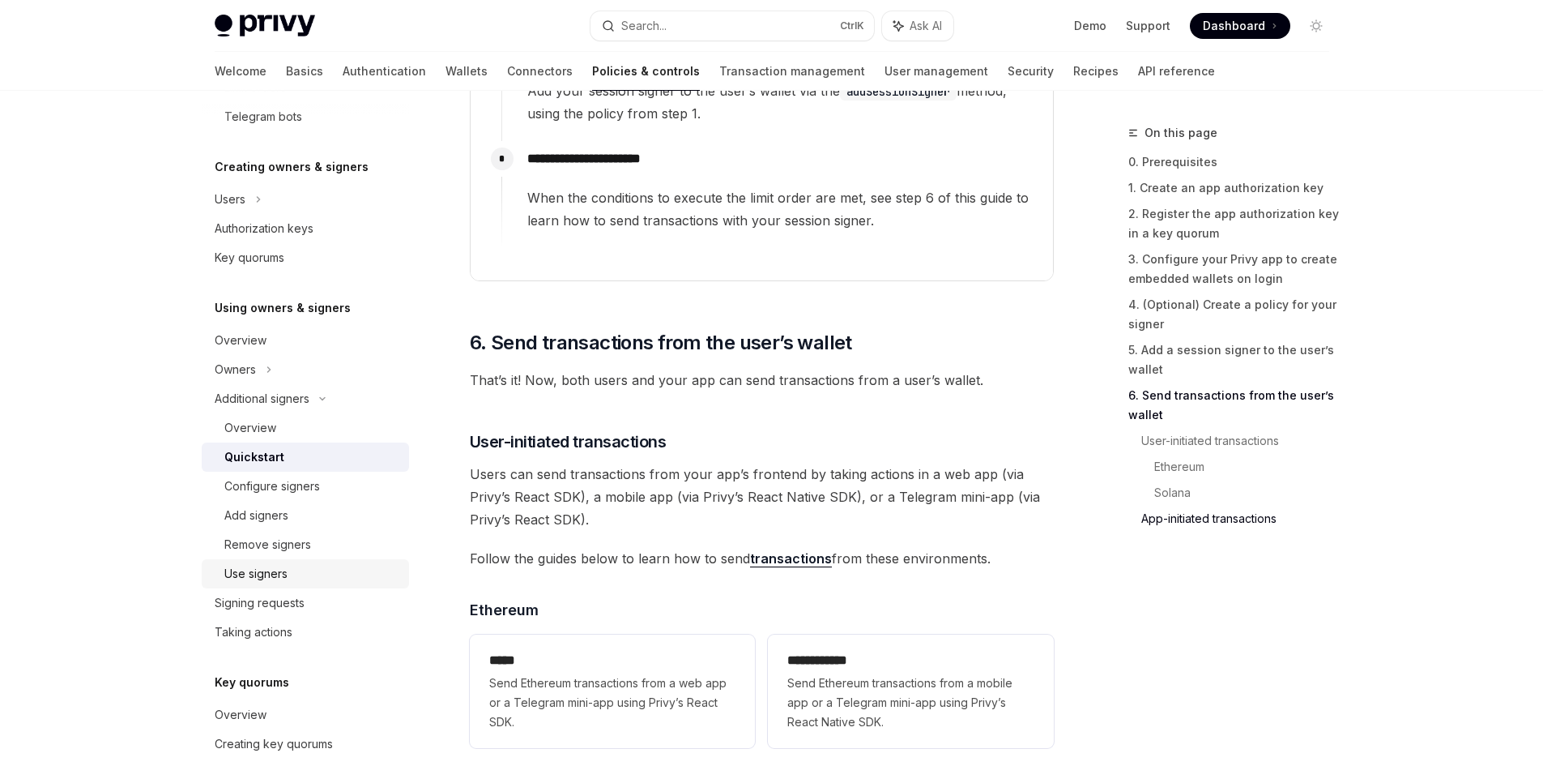
click at [314, 568] on div "Use signers" at bounding box center [311, 573] width 175 height 19
type textarea "*"
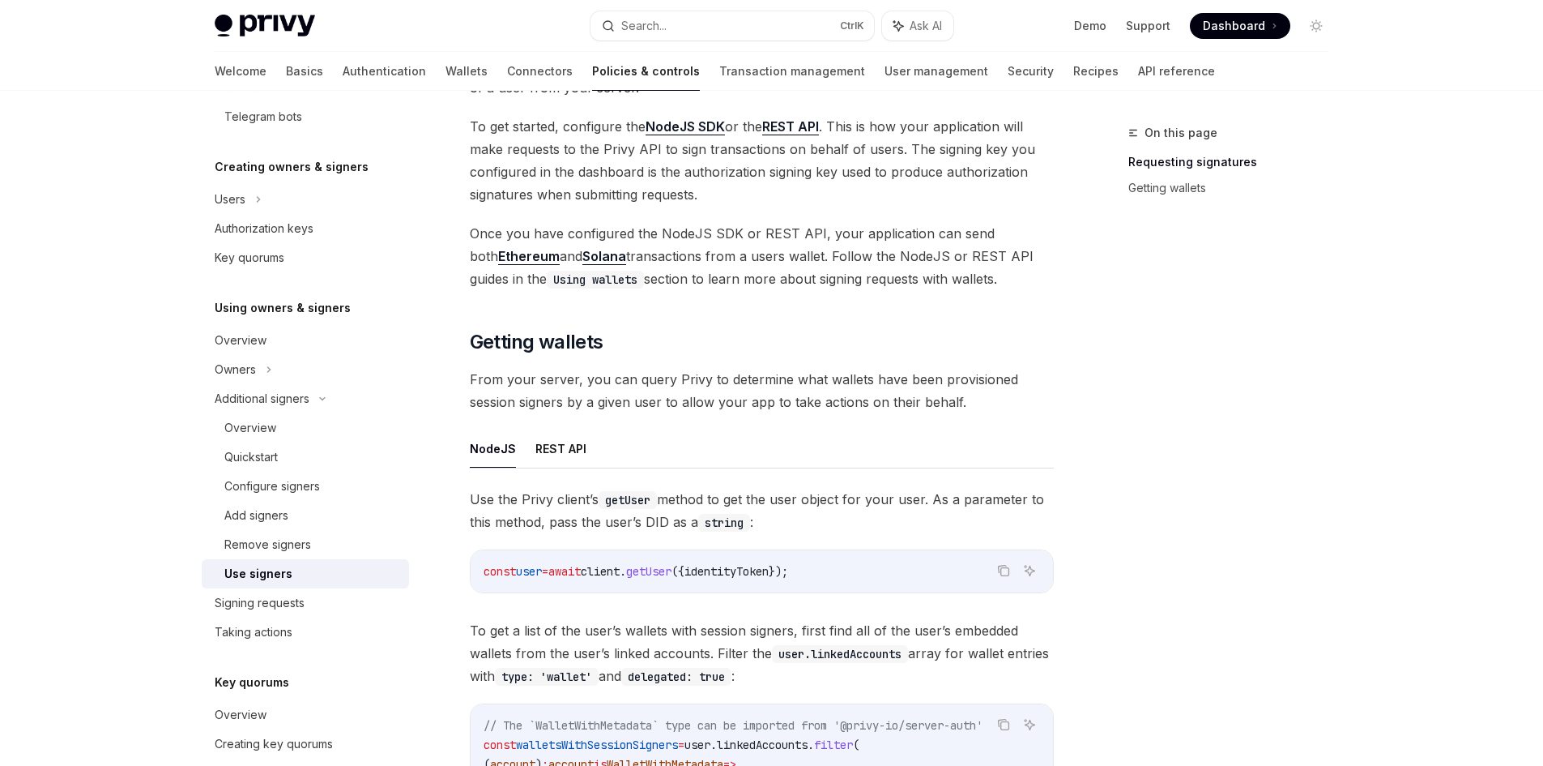
scroll to position [324, 0]
